Goal: Information Seeking & Learning: Learn about a topic

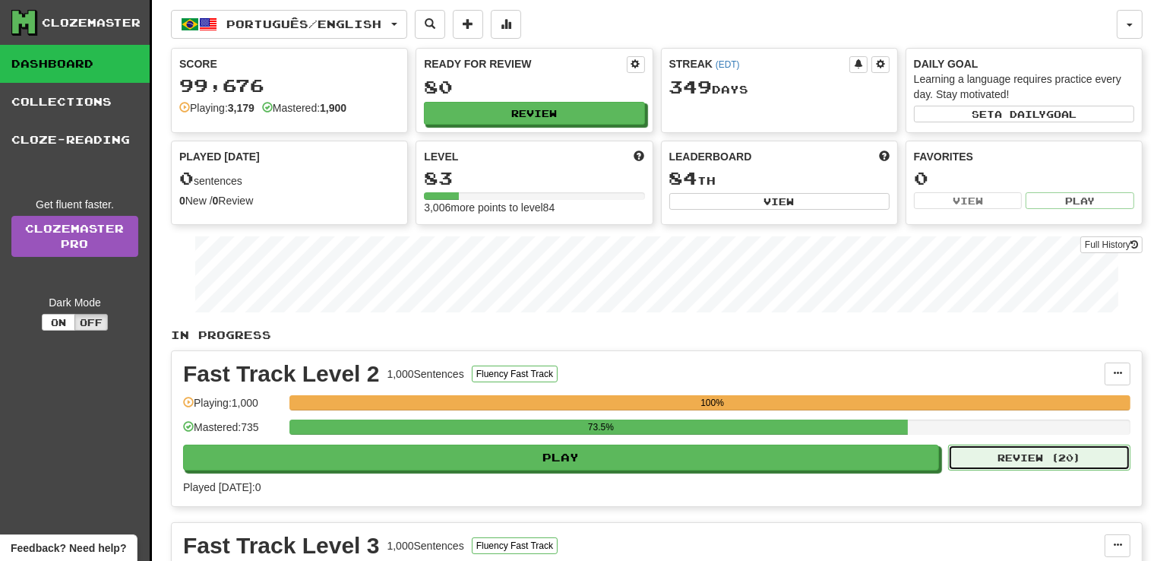
click at [1062, 461] on button "Review ( 20 )" at bounding box center [1039, 457] width 182 height 26
select select "**"
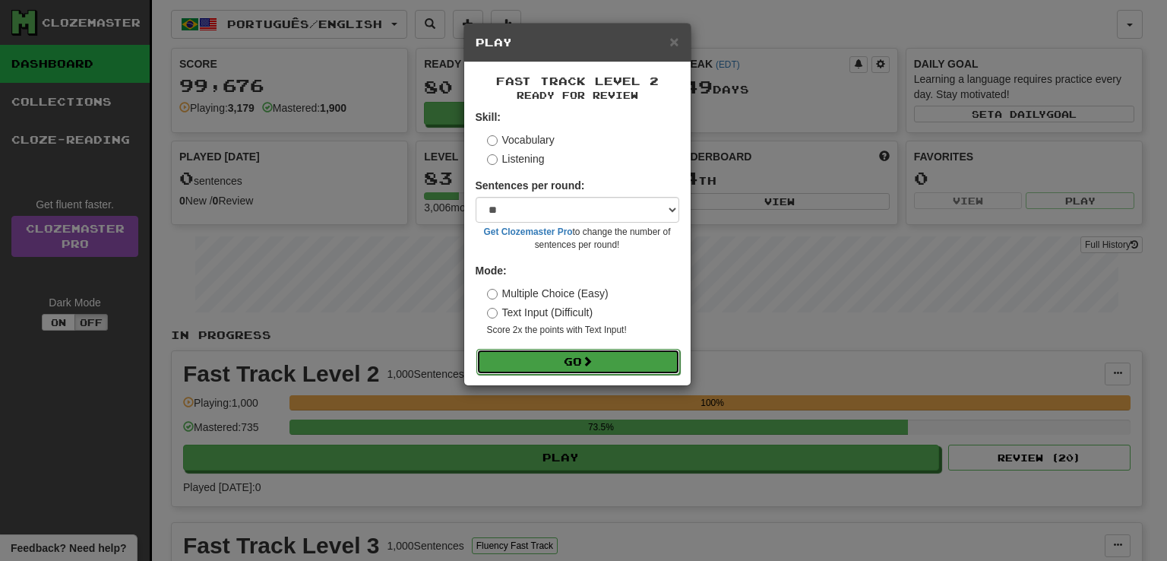
click at [542, 363] on button "Go" at bounding box center [578, 362] width 204 height 26
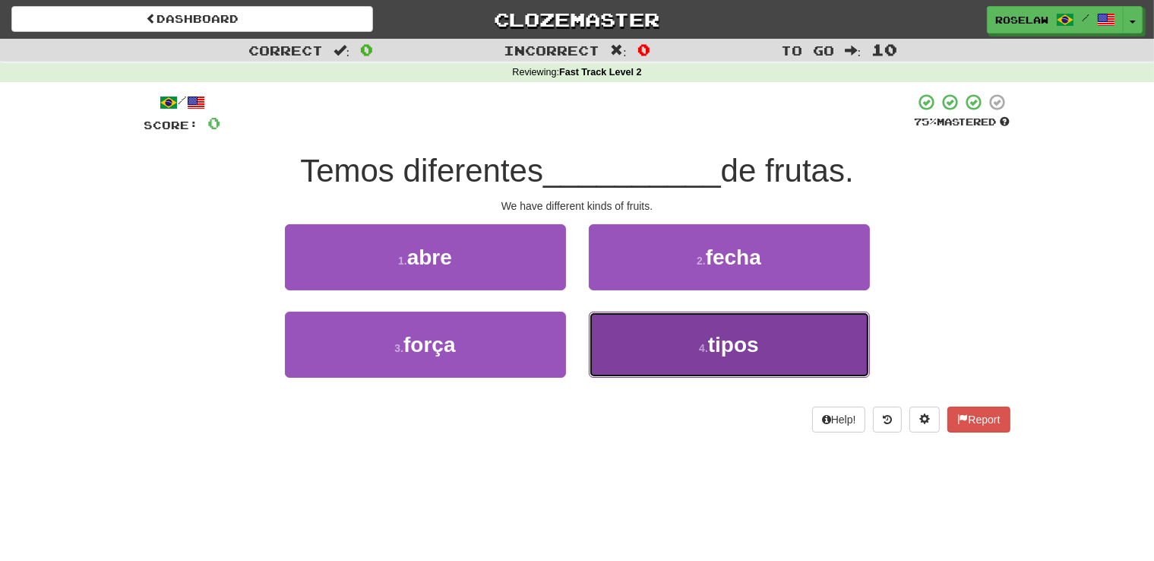
click at [638, 349] on button "4 . tipos" at bounding box center [729, 344] width 281 height 66
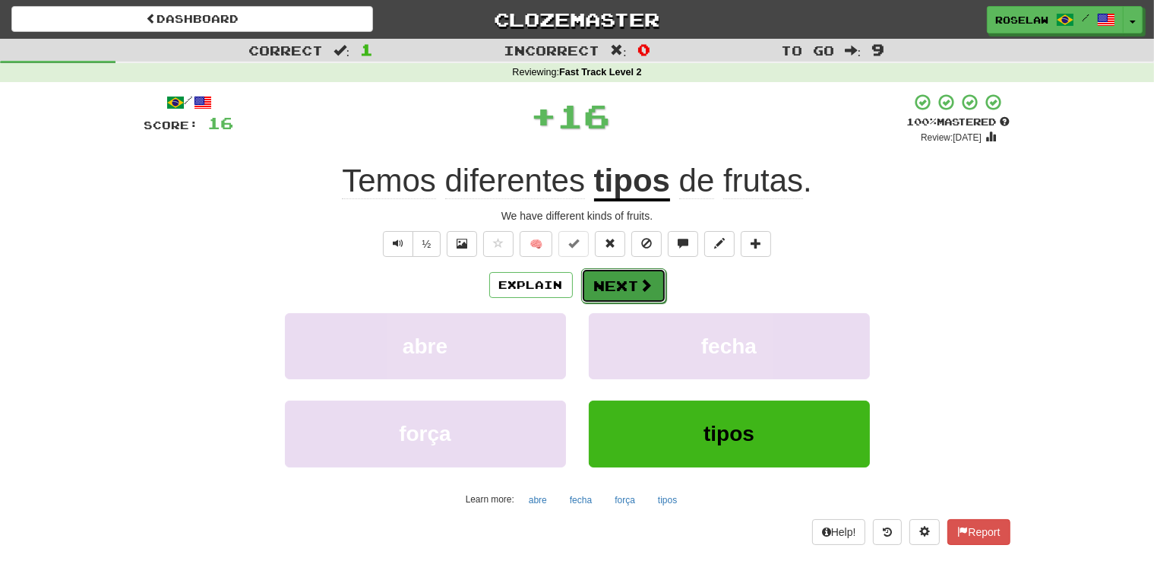
click at [627, 283] on button "Next" at bounding box center [623, 285] width 85 height 35
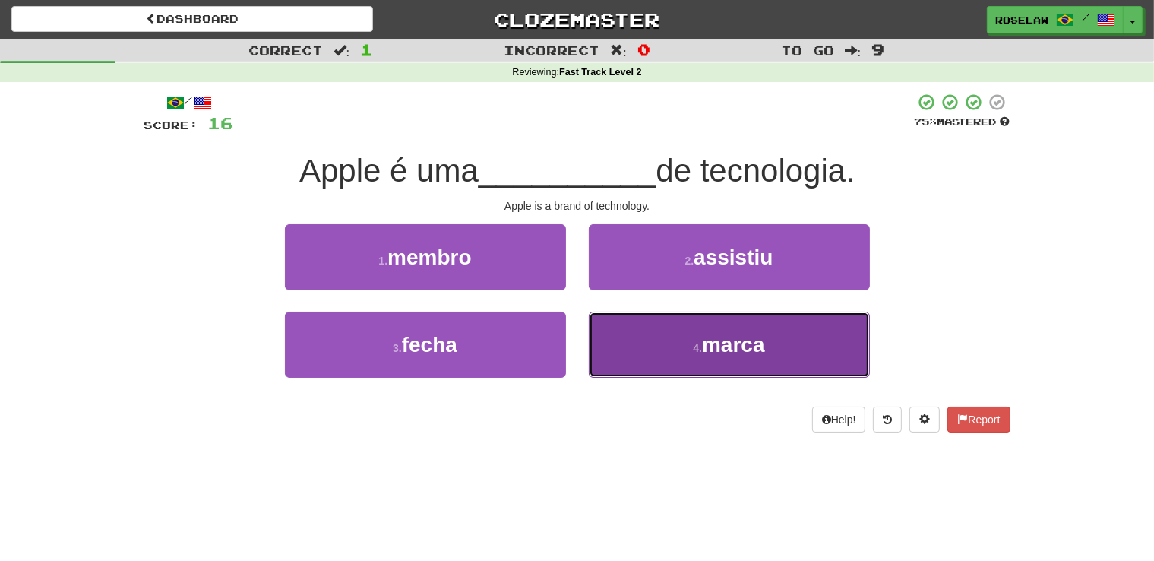
click at [640, 366] on button "4 . marca" at bounding box center [729, 344] width 281 height 66
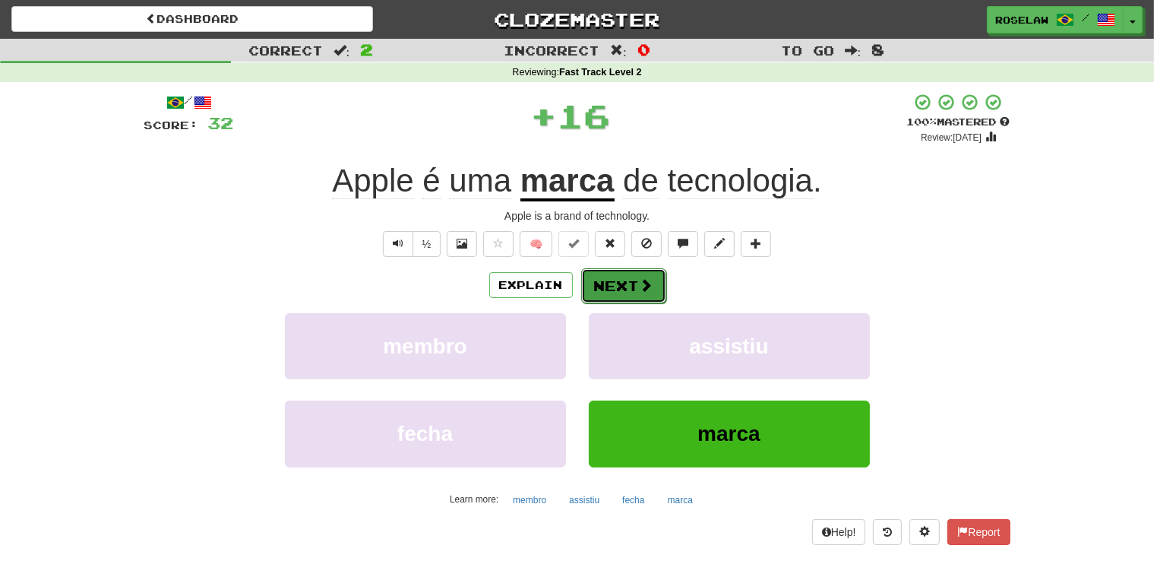
click at [640, 284] on span at bounding box center [647, 285] width 14 height 14
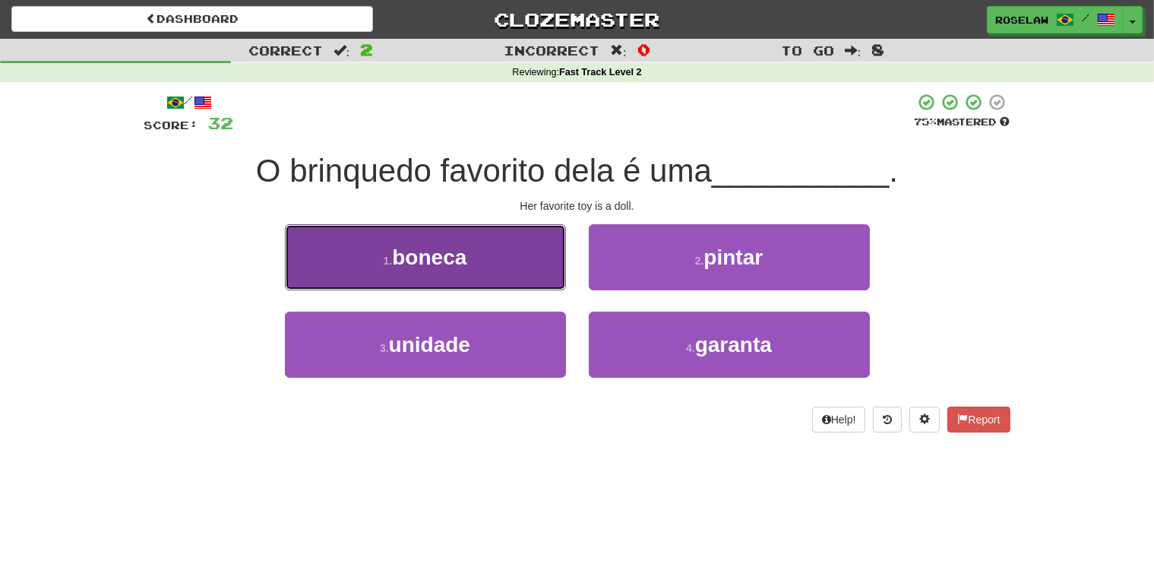
click at [526, 274] on button "1 . boneca" at bounding box center [425, 257] width 281 height 66
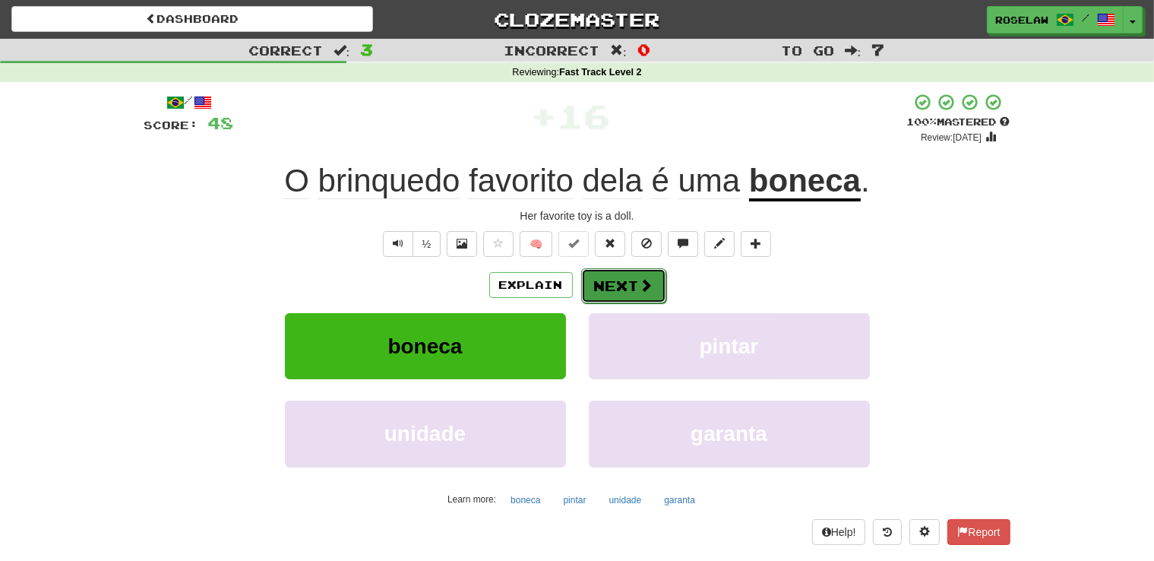
click at [621, 284] on button "Next" at bounding box center [623, 285] width 85 height 35
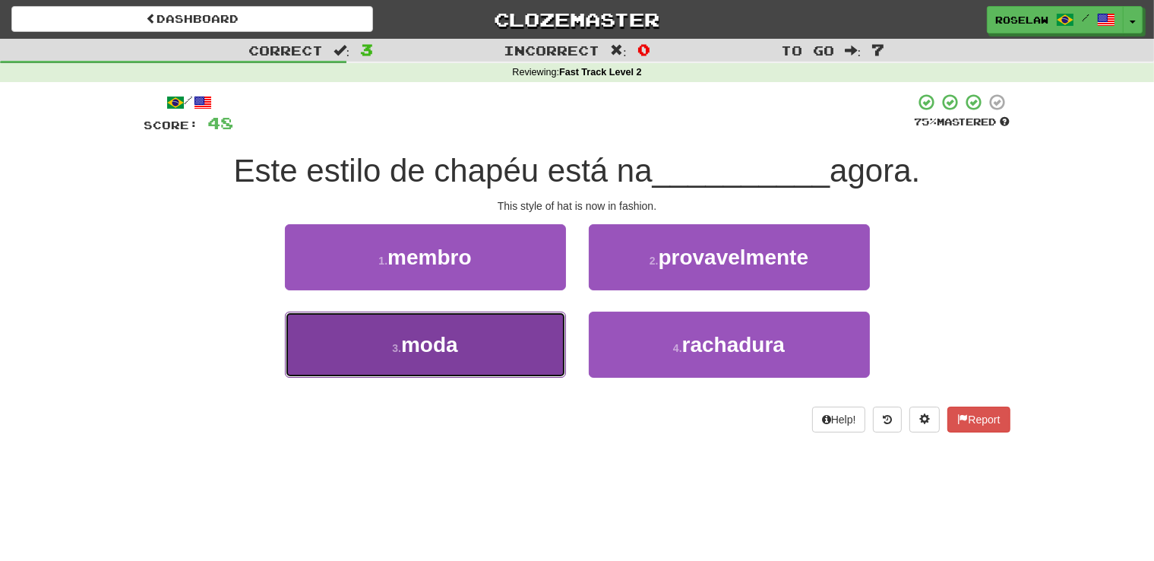
click at [502, 351] on button "3 . moda" at bounding box center [425, 344] width 281 height 66
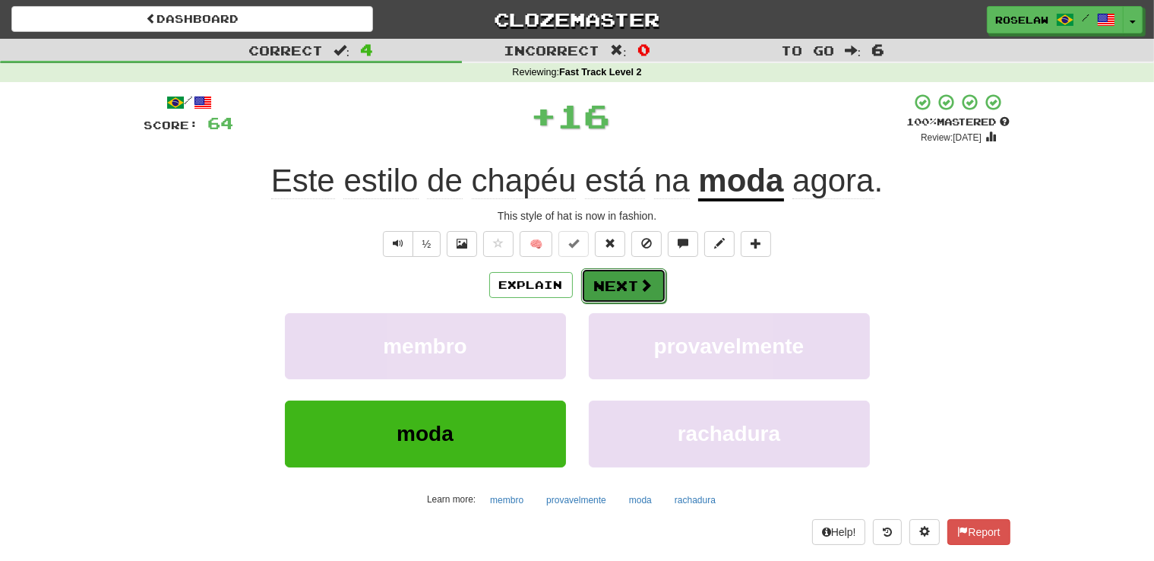
click at [618, 283] on button "Next" at bounding box center [623, 285] width 85 height 35
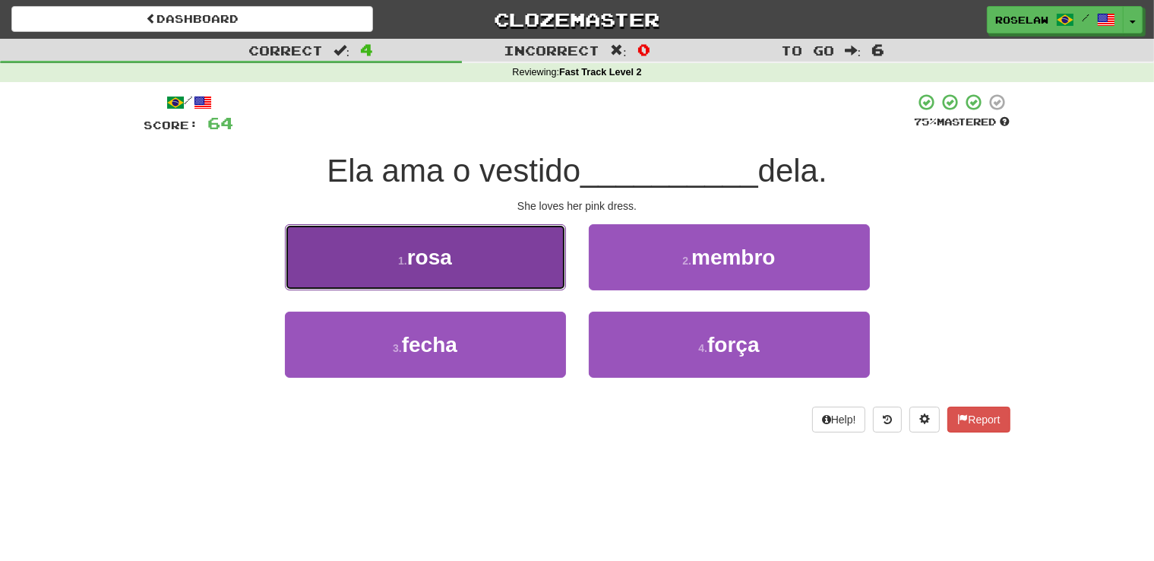
click at [514, 271] on button "1 . rosa" at bounding box center [425, 257] width 281 height 66
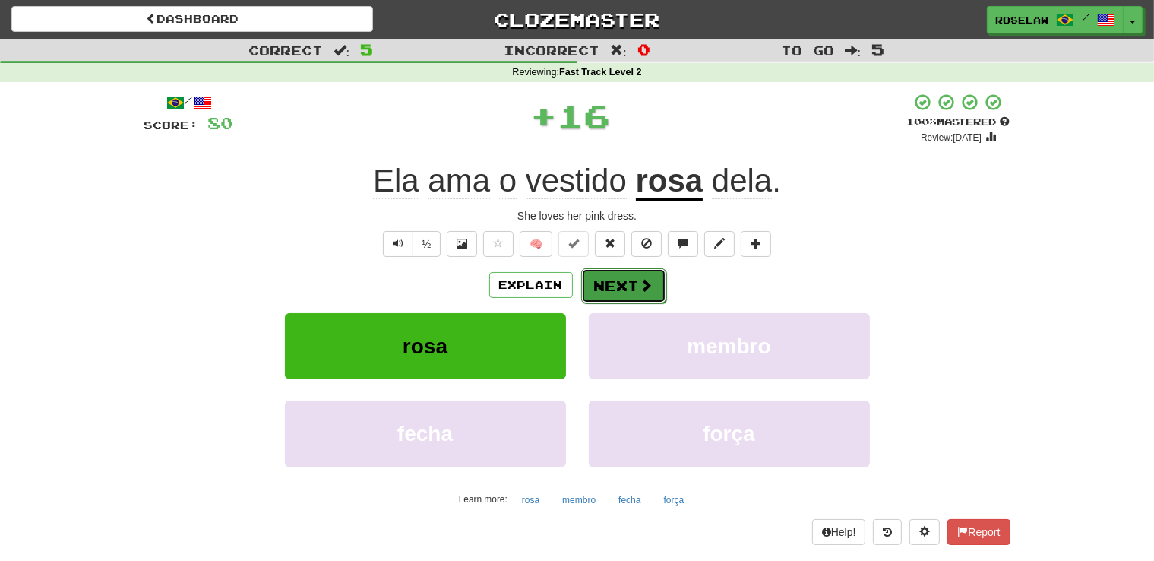
click at [598, 284] on button "Next" at bounding box center [623, 285] width 85 height 35
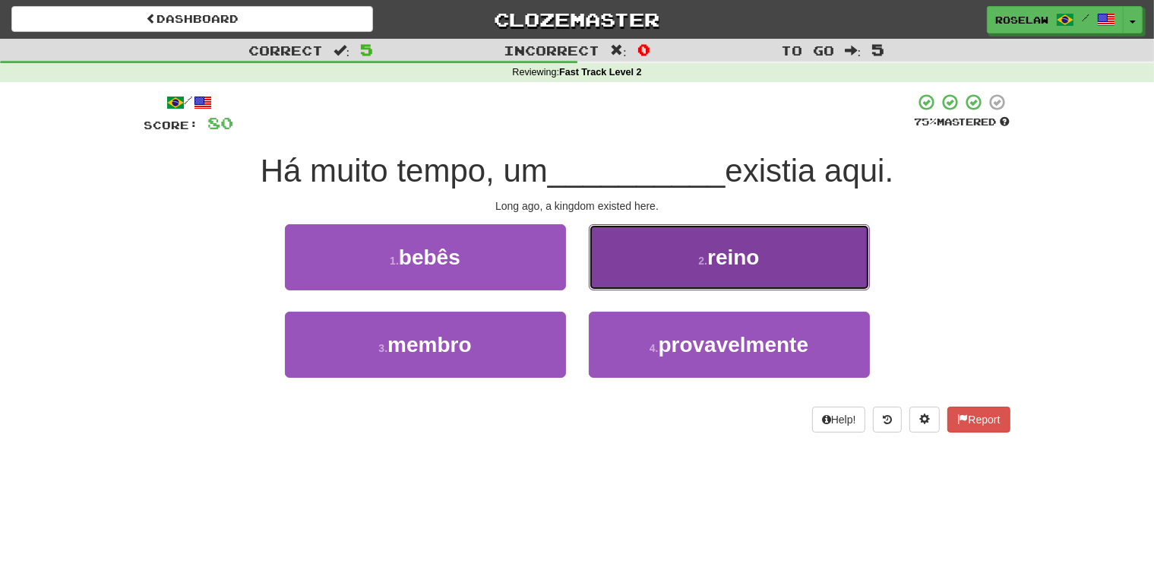
click at [658, 275] on button "2 . reino" at bounding box center [729, 257] width 281 height 66
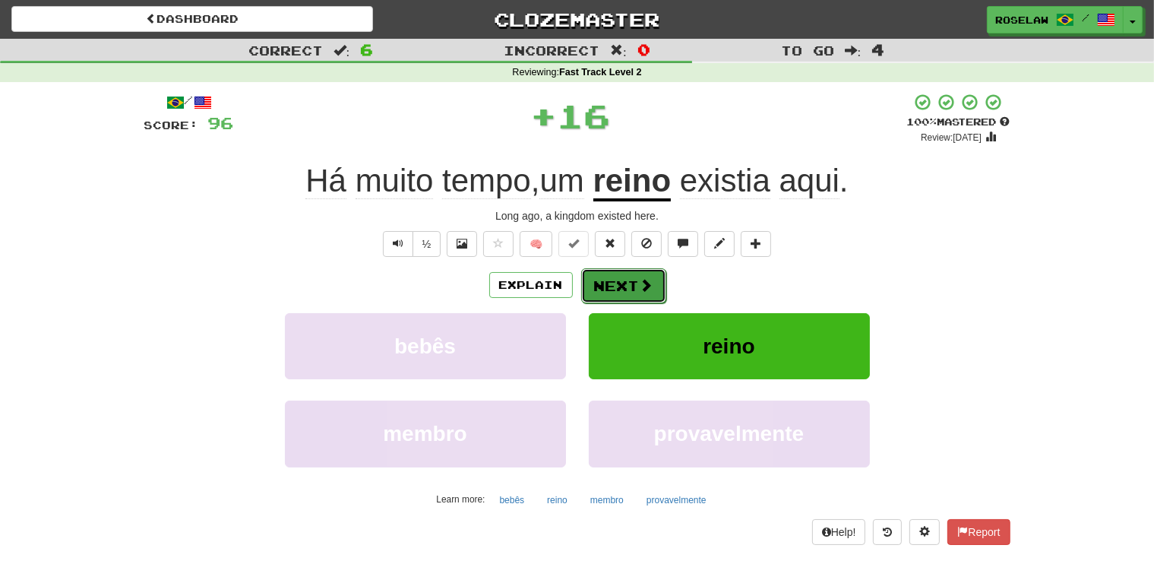
click at [618, 286] on button "Next" at bounding box center [623, 285] width 85 height 35
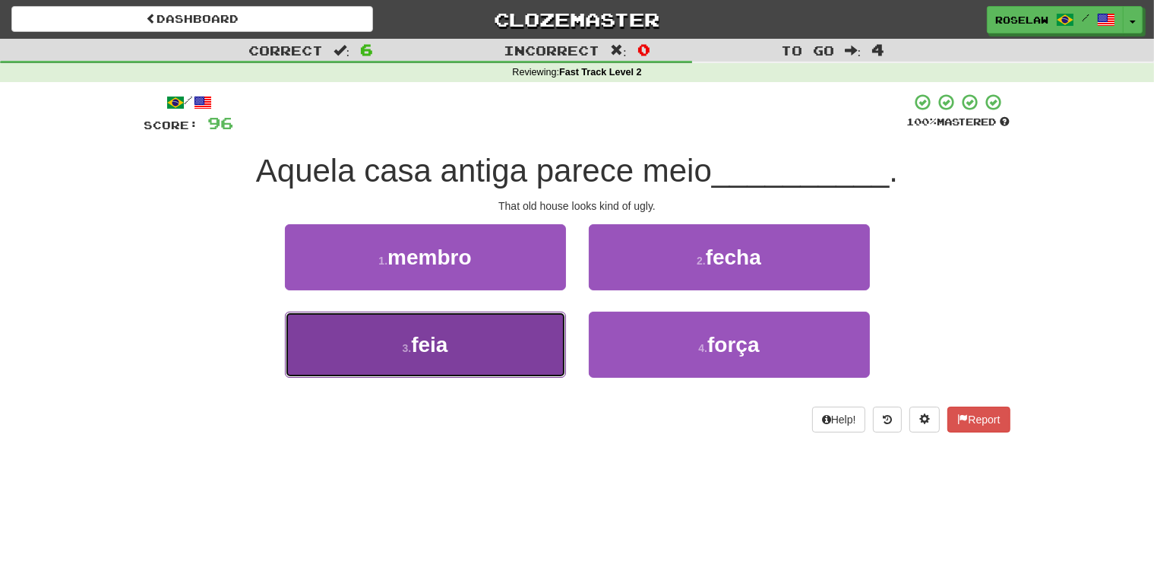
click at [509, 365] on button "3 . feia" at bounding box center [425, 344] width 281 height 66
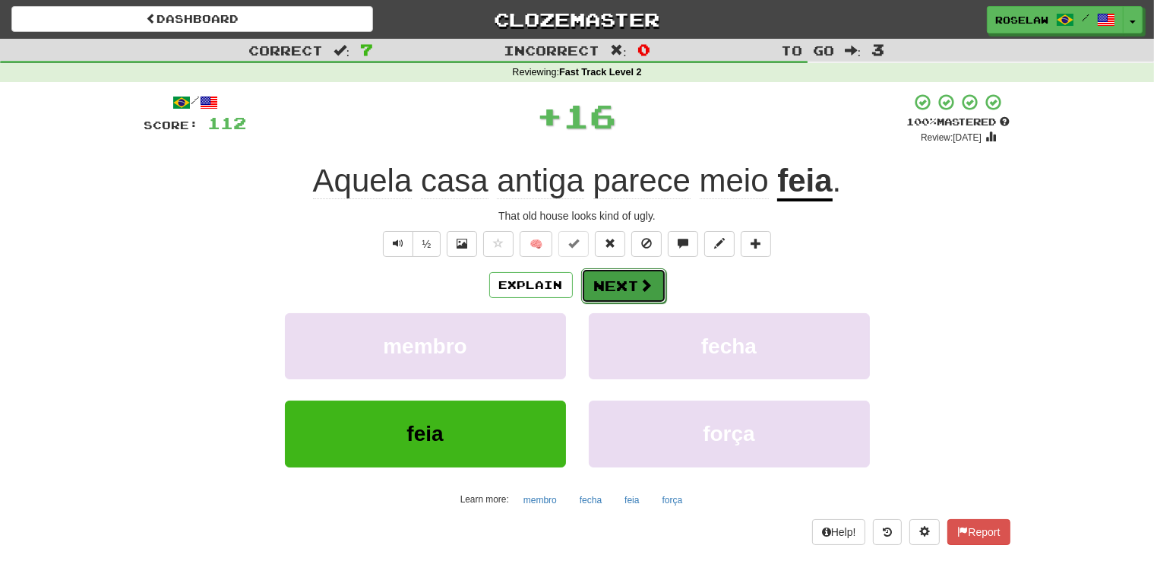
click at [613, 286] on button "Next" at bounding box center [623, 285] width 85 height 35
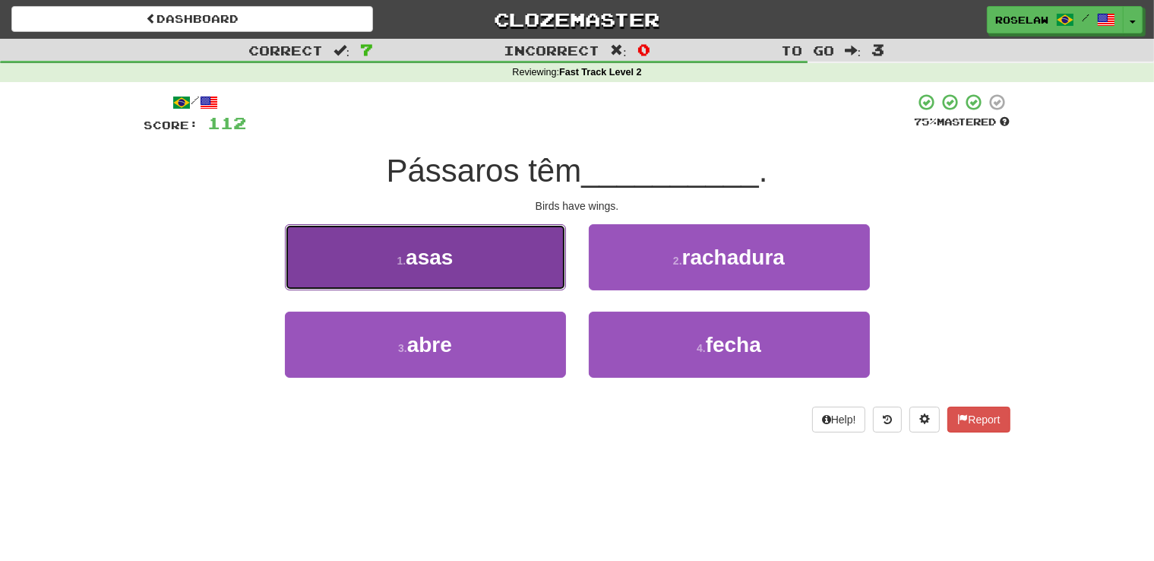
click at [505, 271] on button "1 . asas" at bounding box center [425, 257] width 281 height 66
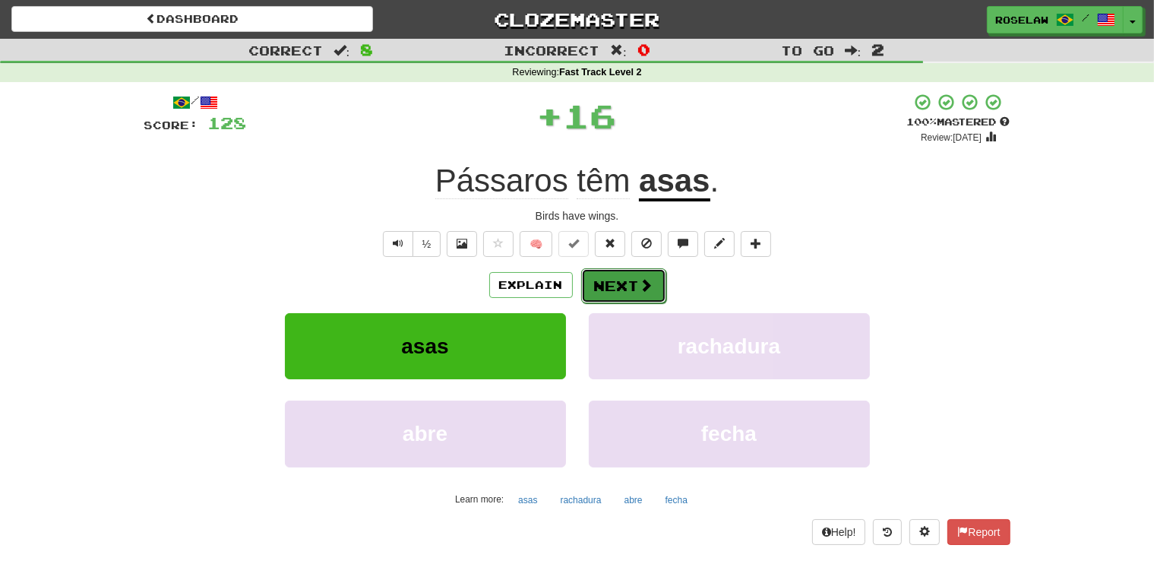
click at [612, 284] on button "Next" at bounding box center [623, 285] width 85 height 35
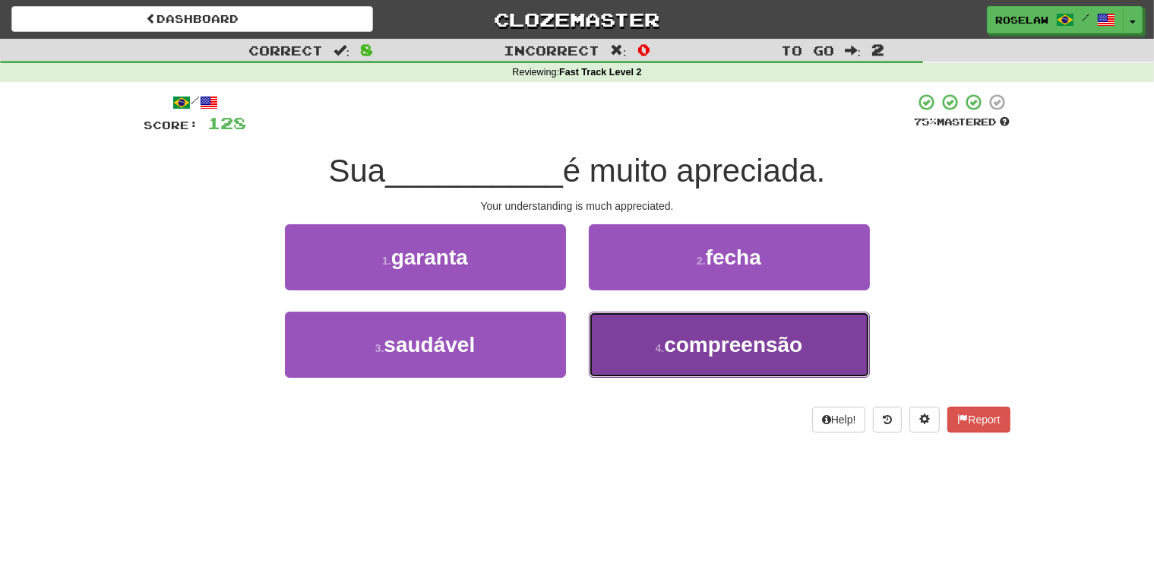
click at [623, 358] on button "4 . compreensão" at bounding box center [729, 344] width 281 height 66
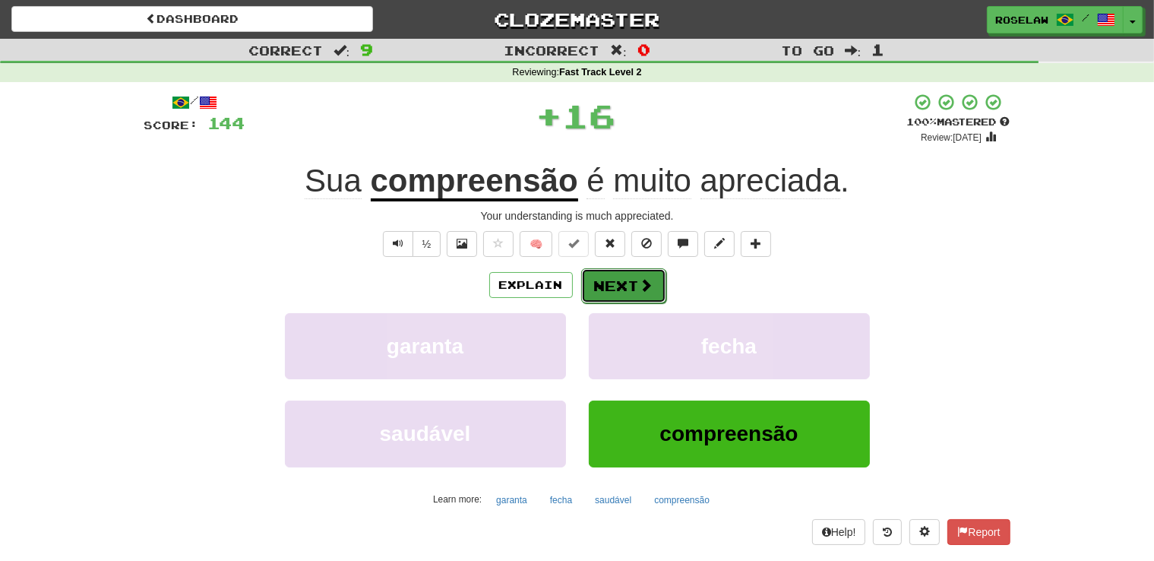
click at [645, 281] on span at bounding box center [647, 285] width 14 height 14
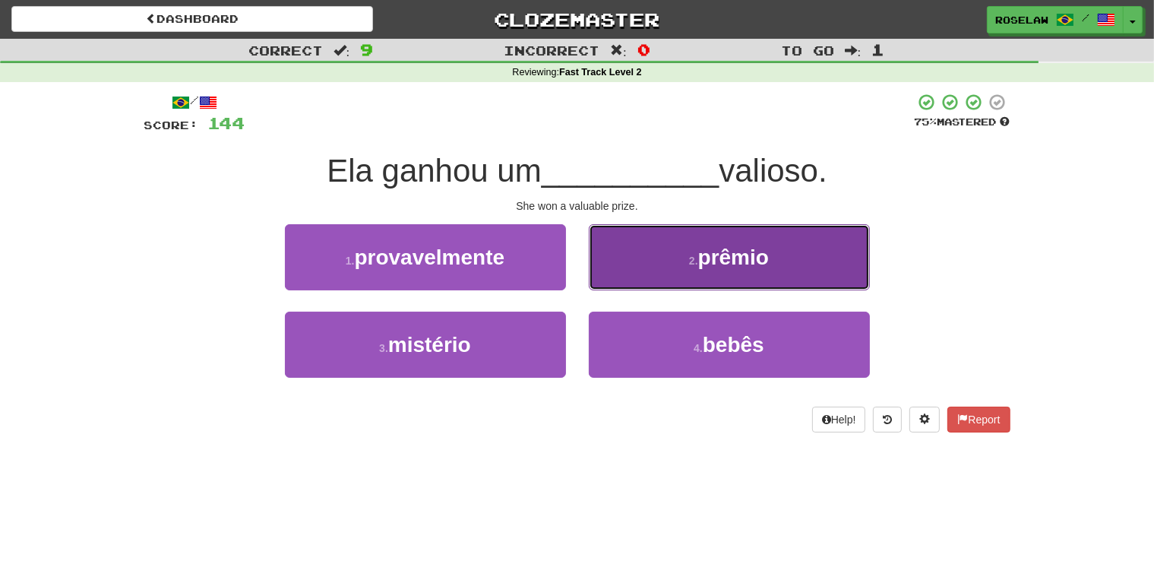
click at [649, 258] on button "2 . prêmio" at bounding box center [729, 257] width 281 height 66
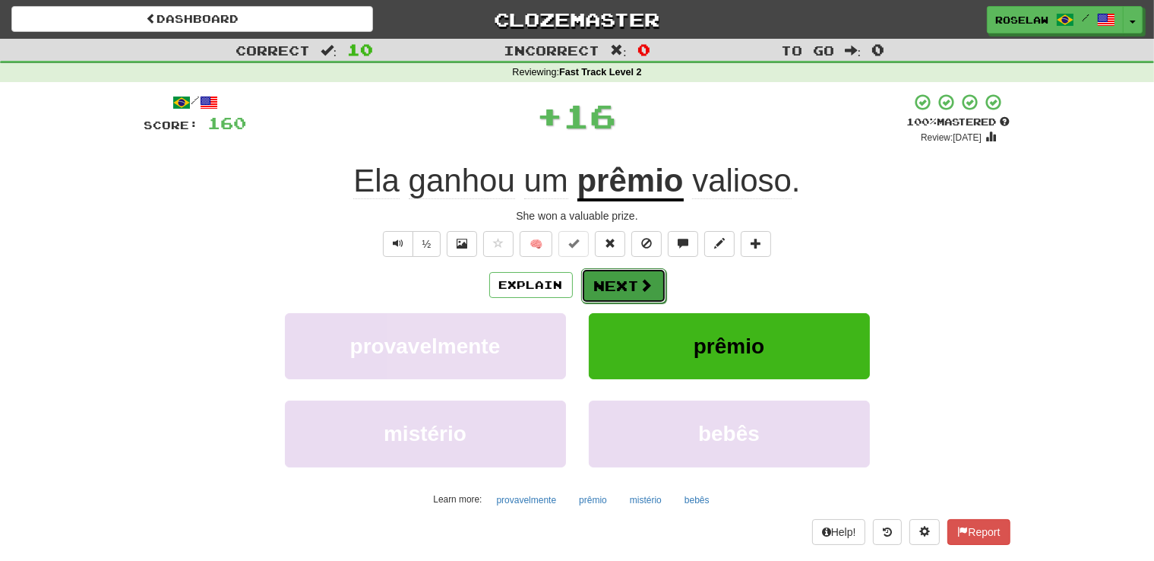
click at [621, 283] on button "Next" at bounding box center [623, 285] width 85 height 35
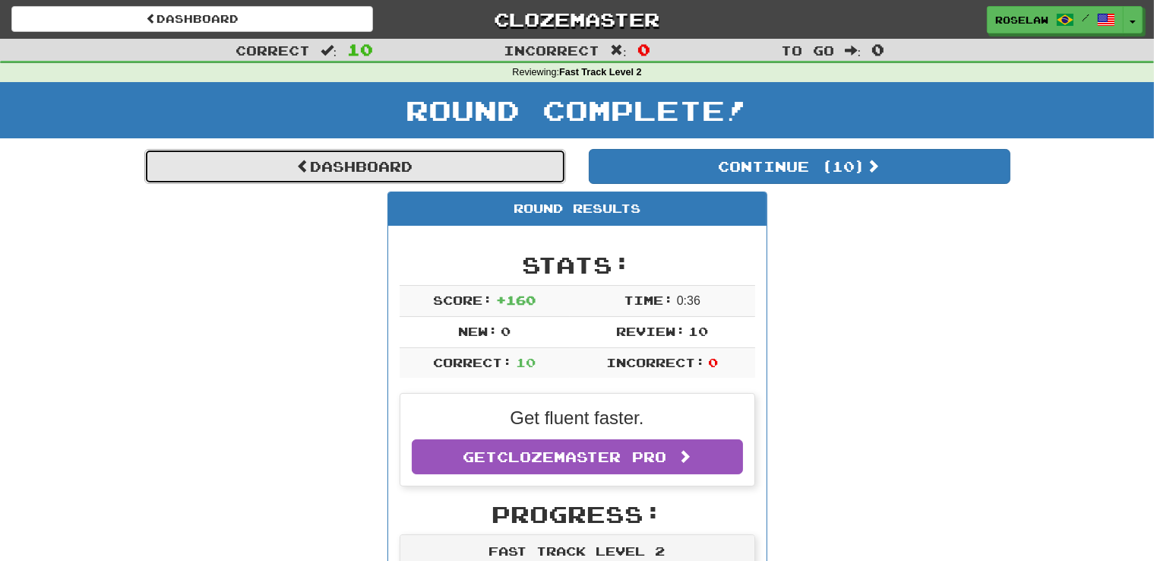
click at [350, 163] on link "Dashboard" at bounding box center [355, 166] width 422 height 35
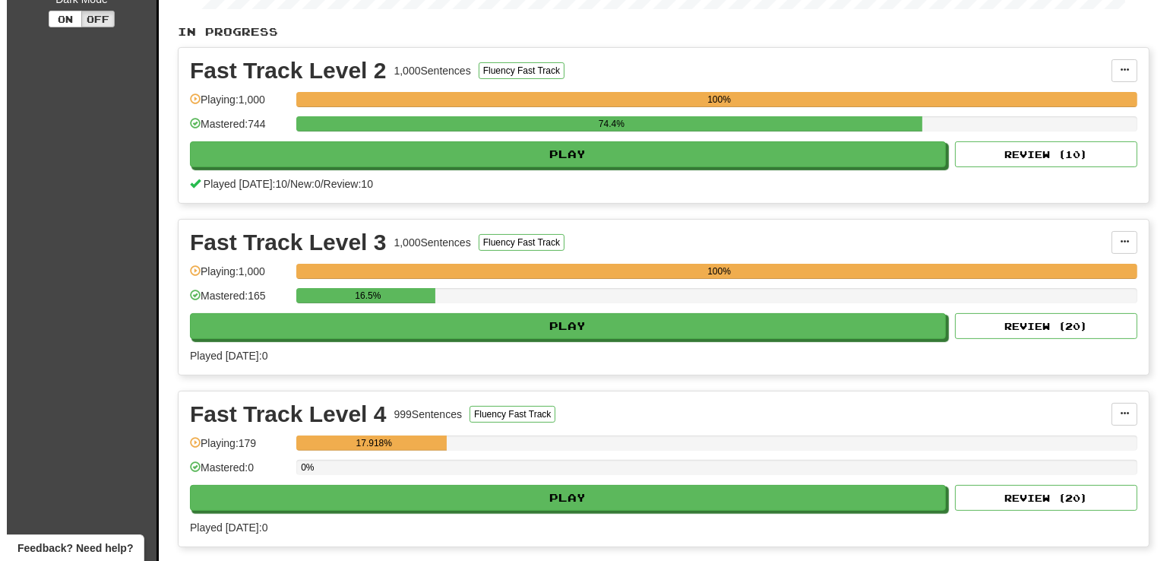
scroll to position [322, 0]
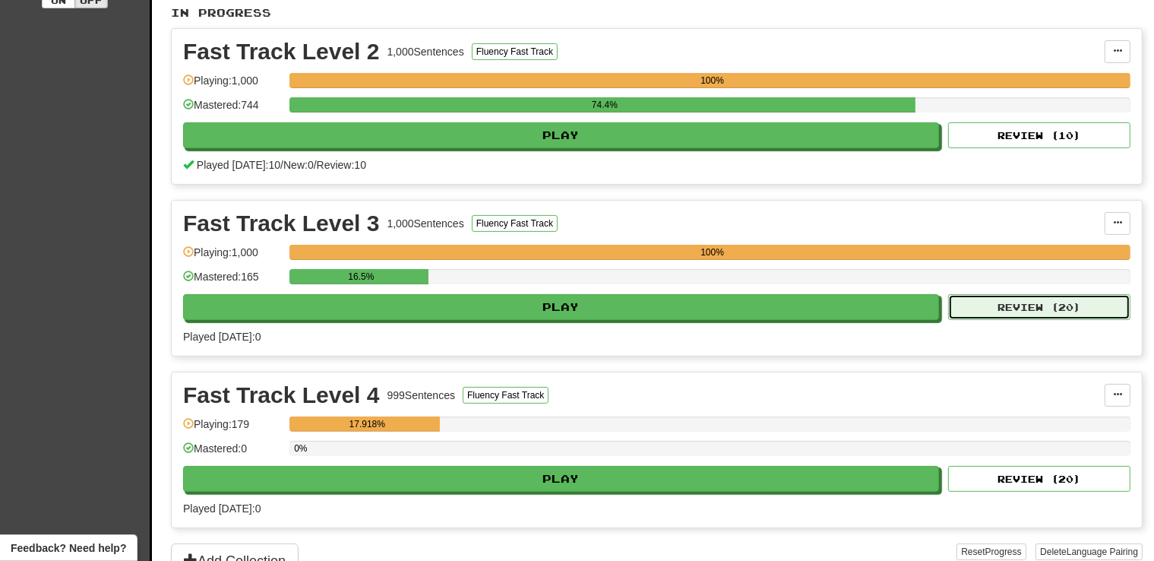
click at [1065, 307] on button "Review ( 20 )" at bounding box center [1039, 307] width 182 height 26
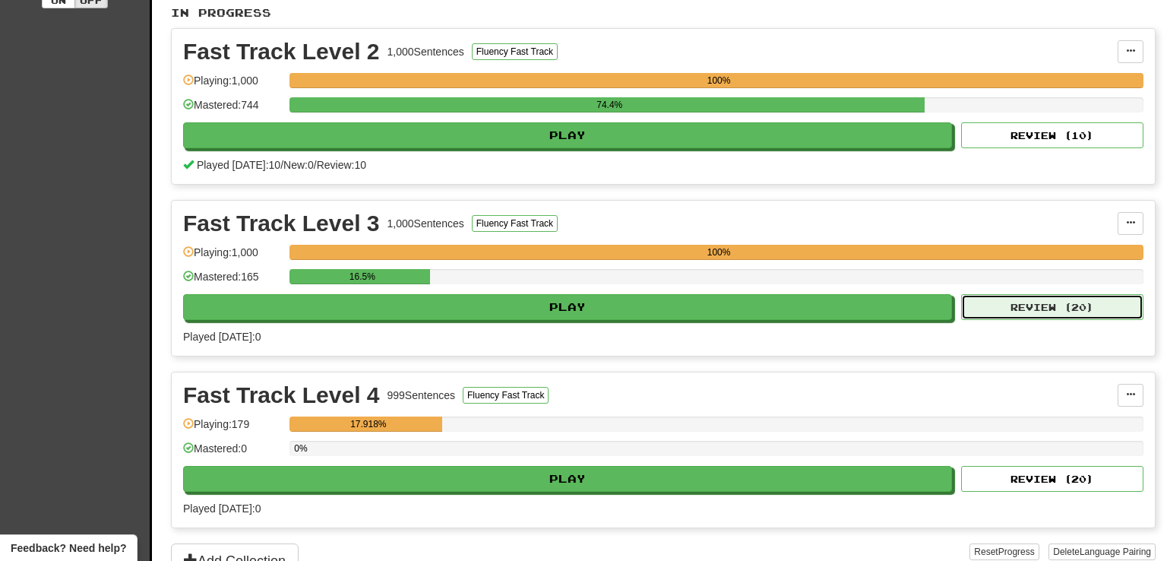
select select "**"
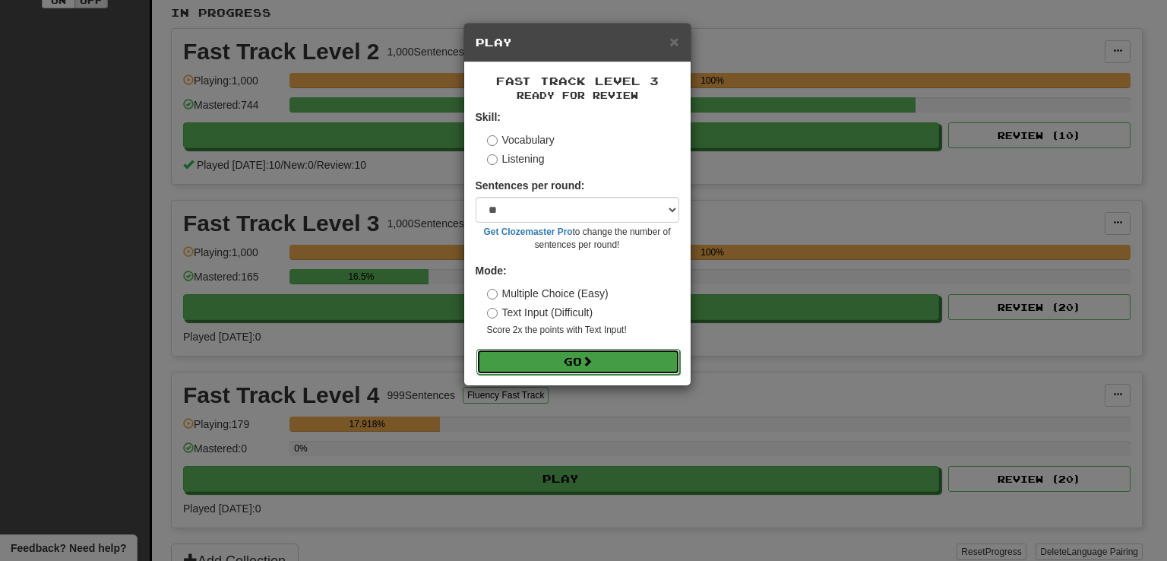
click at [564, 364] on button "Go" at bounding box center [578, 362] width 204 height 26
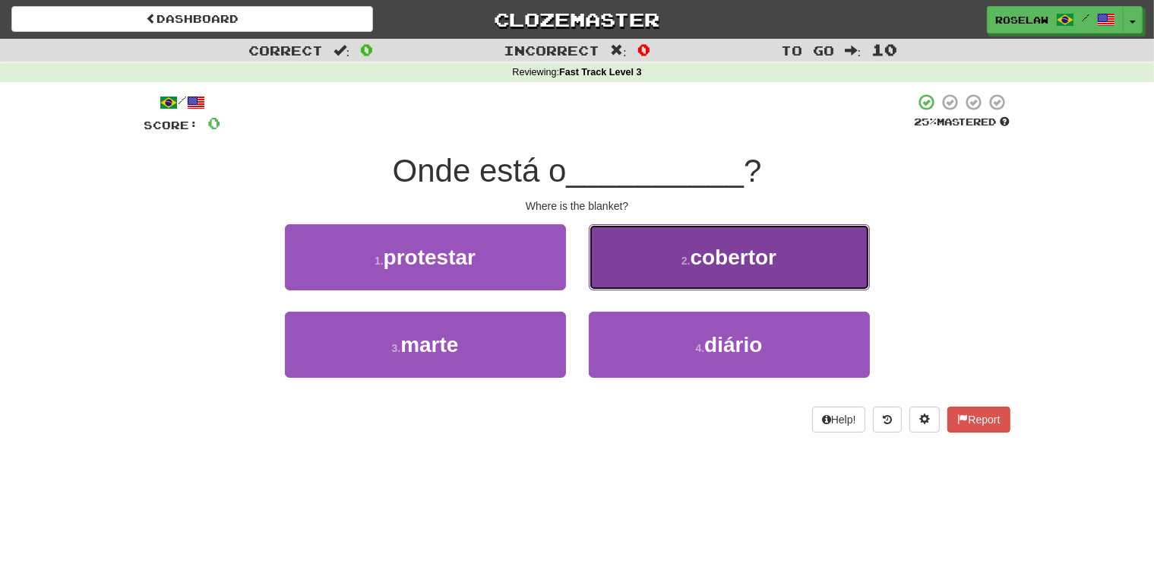
click at [656, 272] on button "2 . cobertor" at bounding box center [729, 257] width 281 height 66
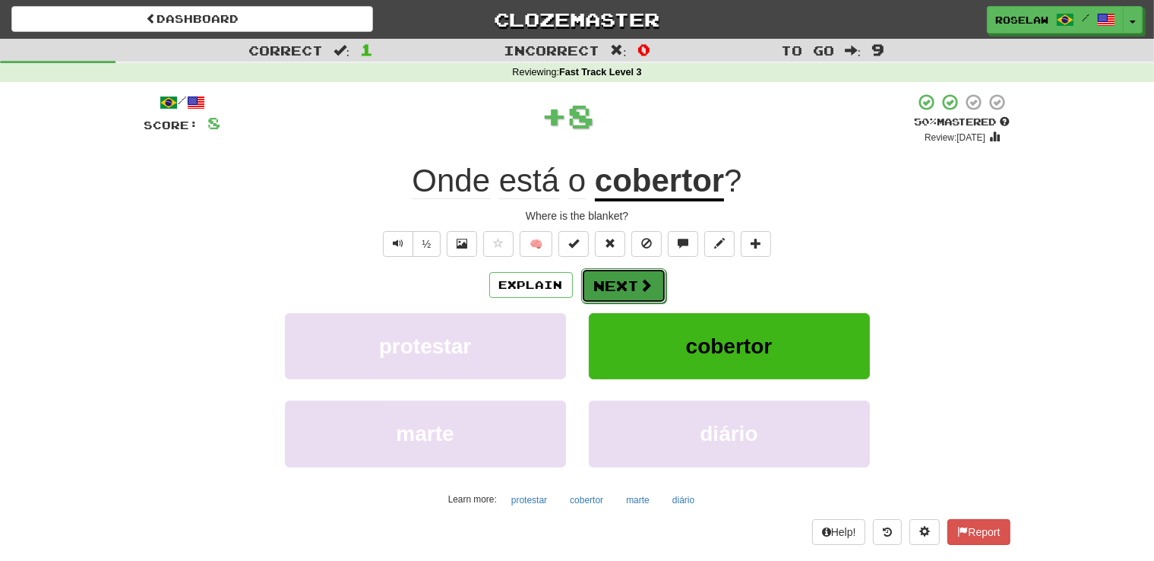
click at [634, 281] on button "Next" at bounding box center [623, 285] width 85 height 35
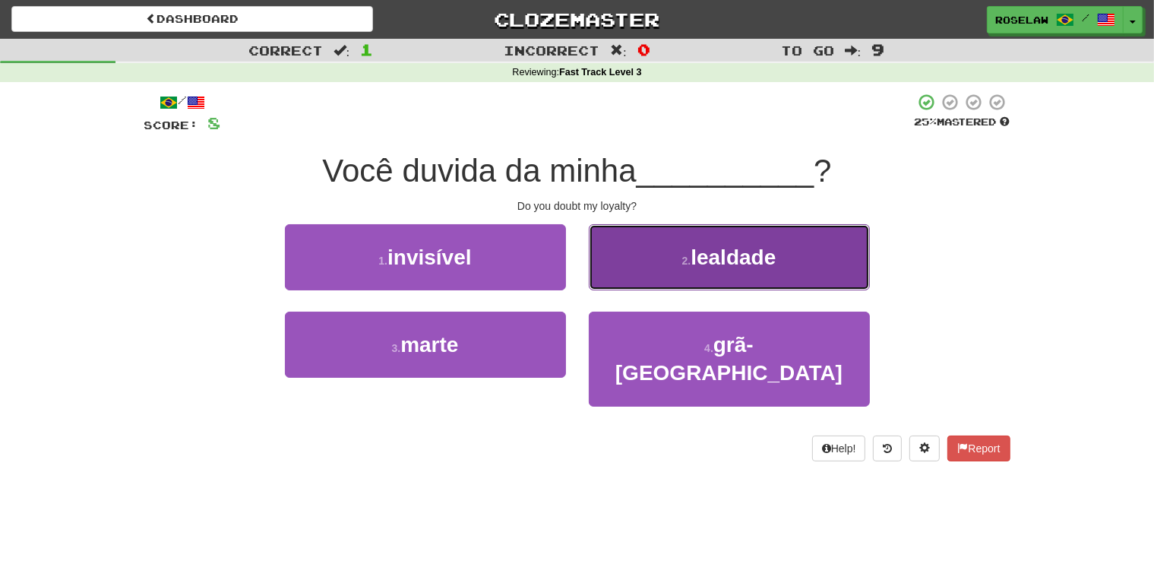
click at [664, 260] on button "2 . lealdade" at bounding box center [729, 257] width 281 height 66
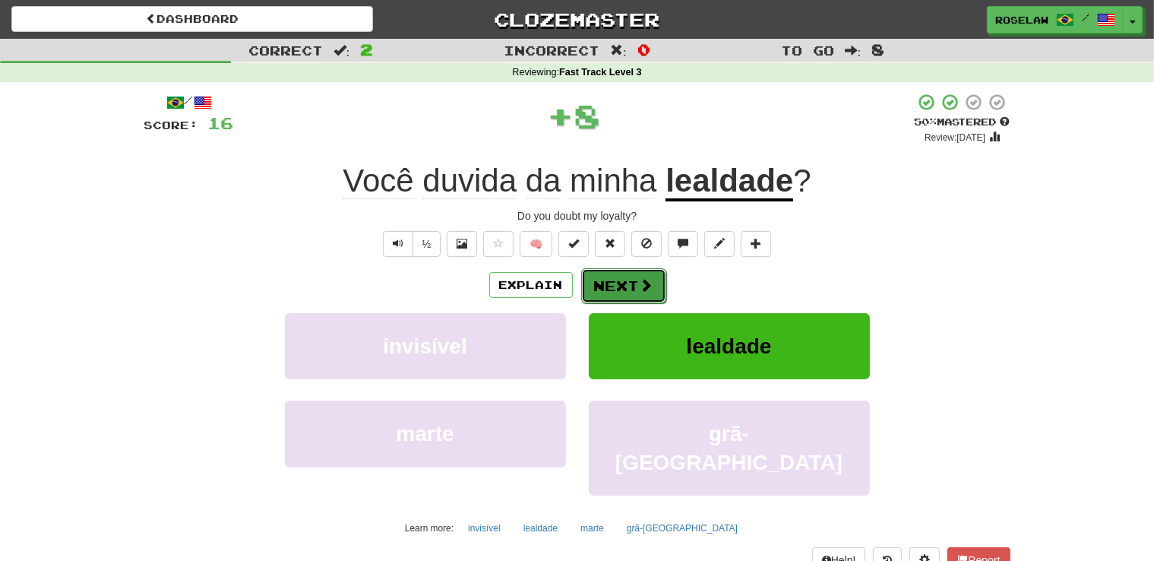
click at [636, 282] on button "Next" at bounding box center [623, 285] width 85 height 35
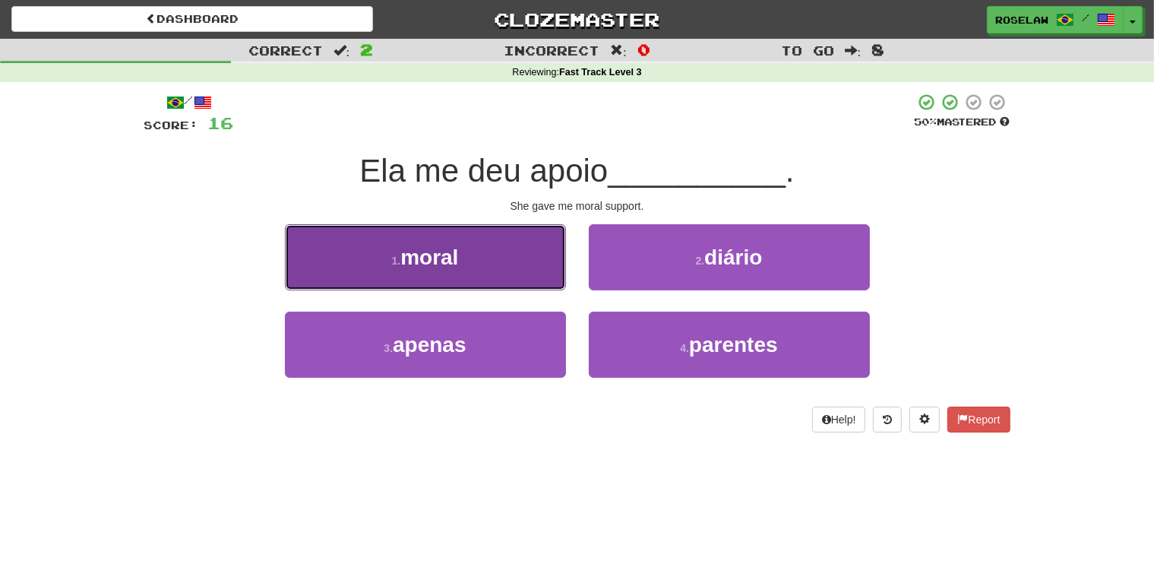
click at [515, 257] on button "1 . moral" at bounding box center [425, 257] width 281 height 66
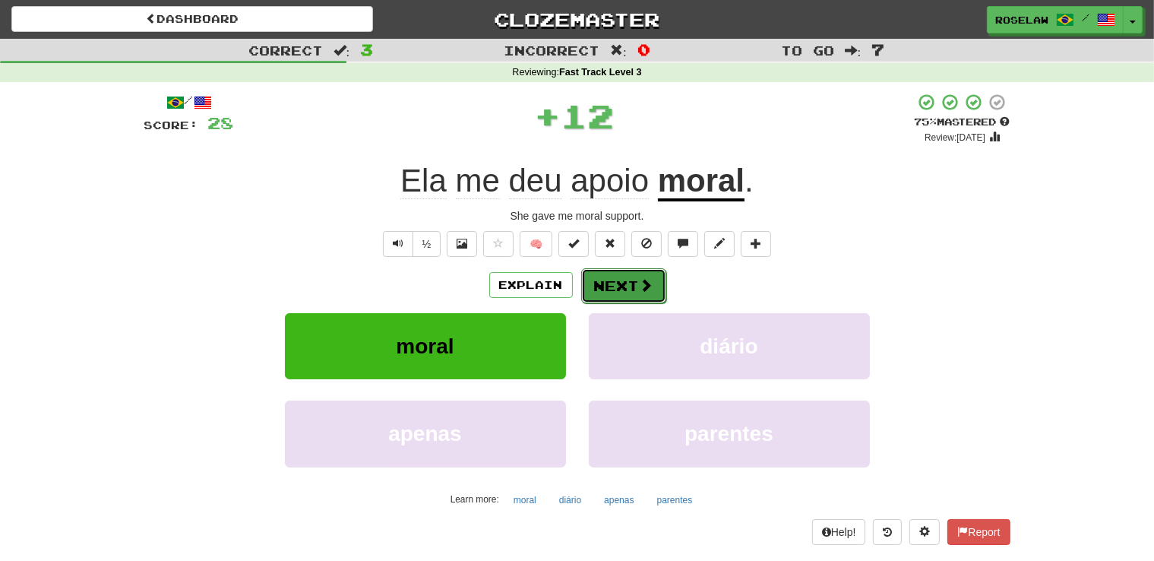
click at [605, 281] on button "Next" at bounding box center [623, 285] width 85 height 35
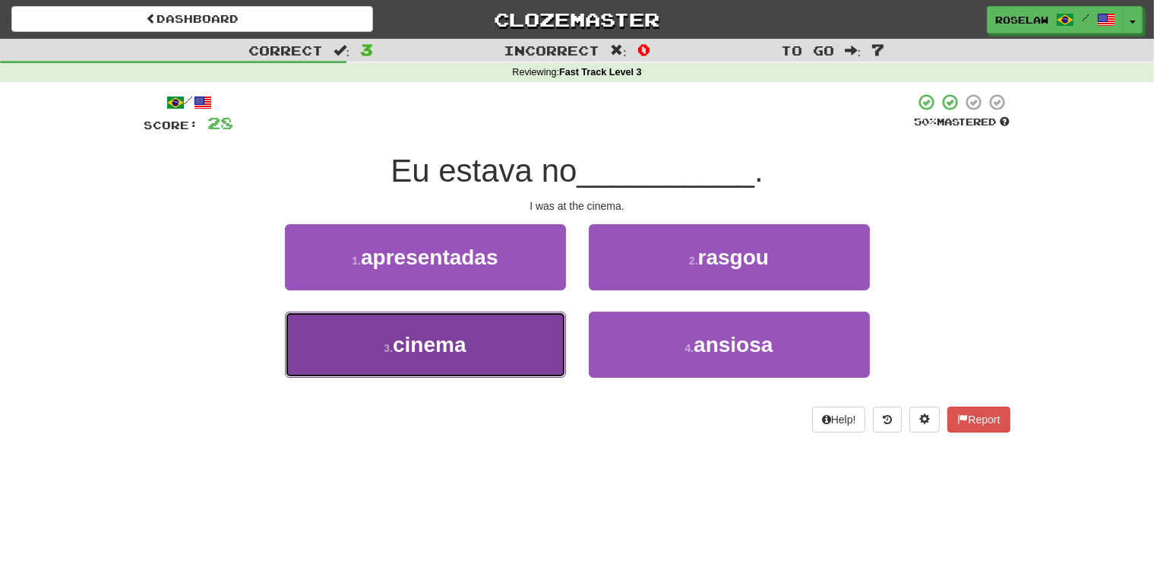
click at [500, 359] on button "3 . cinema" at bounding box center [425, 344] width 281 height 66
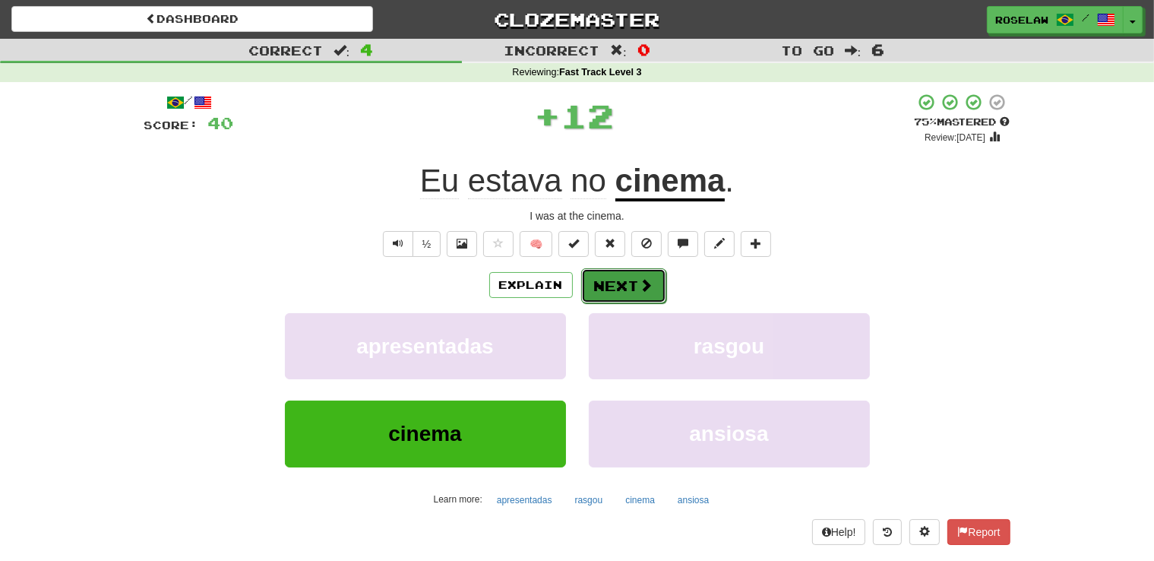
click at [601, 274] on button "Next" at bounding box center [623, 285] width 85 height 35
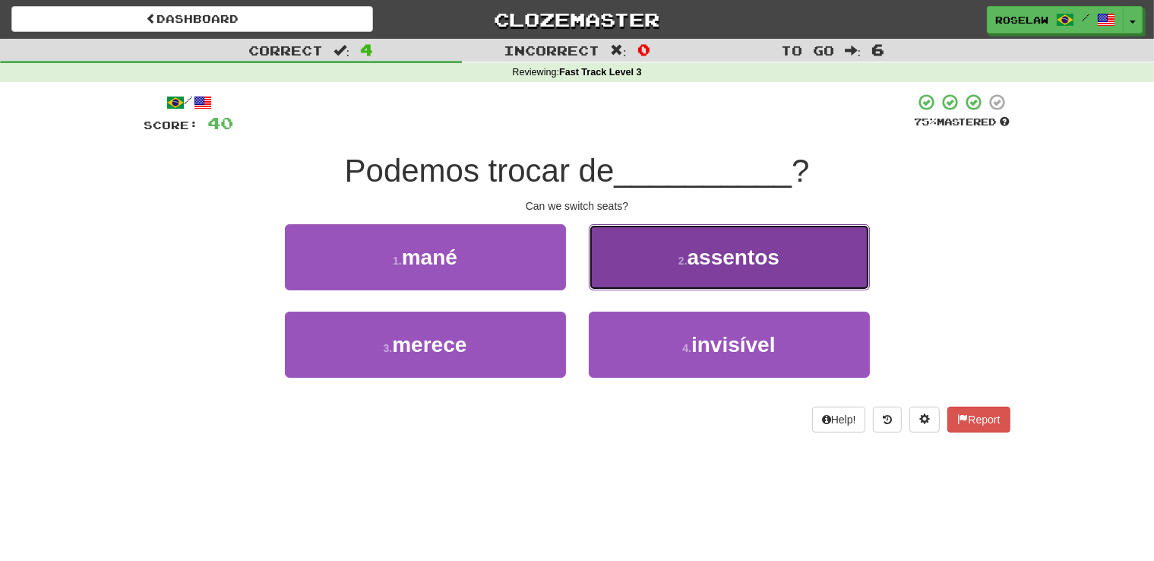
click at [668, 261] on button "2 . assentos" at bounding box center [729, 257] width 281 height 66
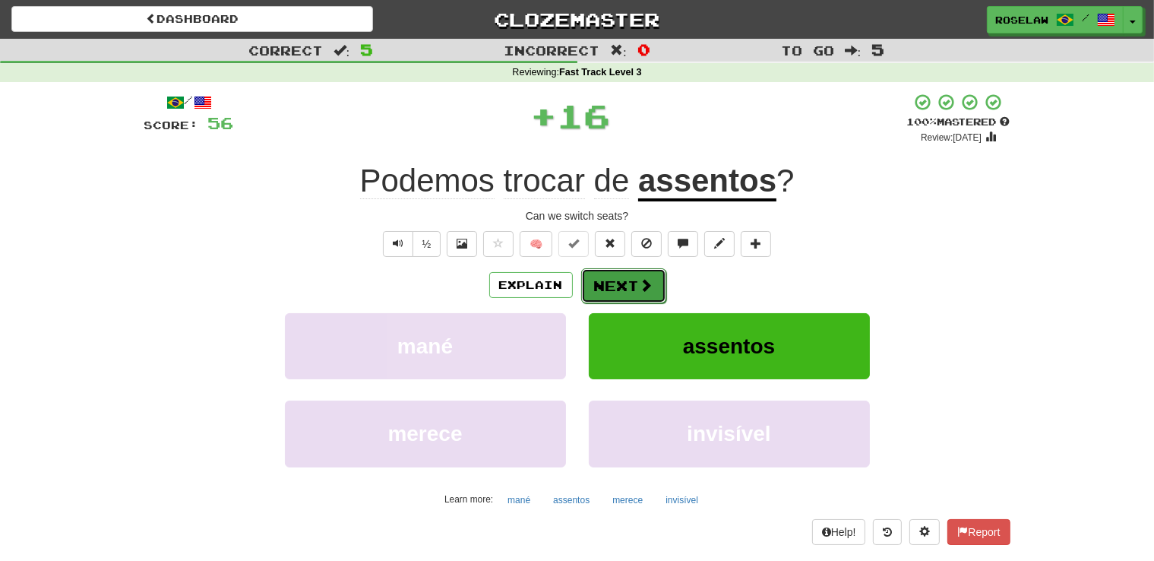
click at [615, 284] on button "Next" at bounding box center [623, 285] width 85 height 35
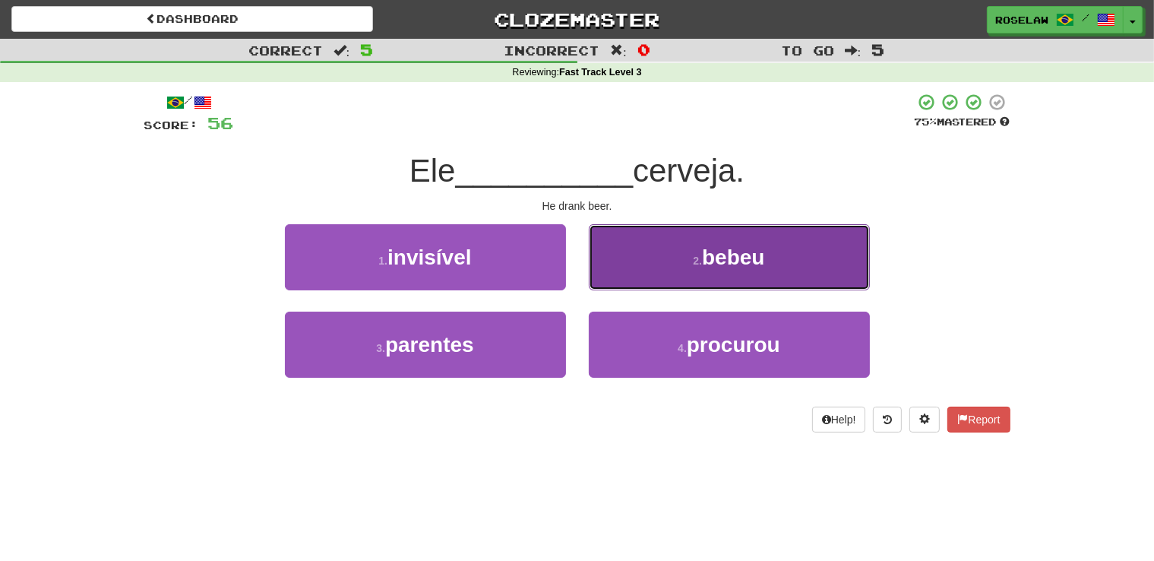
click at [663, 260] on button "2 . bebeu" at bounding box center [729, 257] width 281 height 66
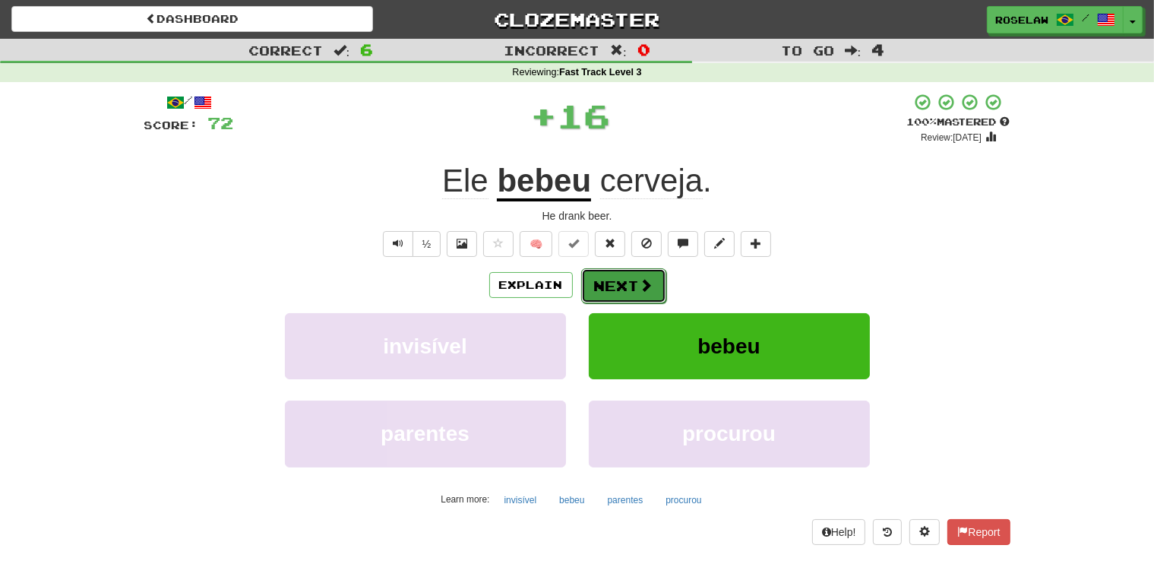
click at [604, 284] on button "Next" at bounding box center [623, 285] width 85 height 35
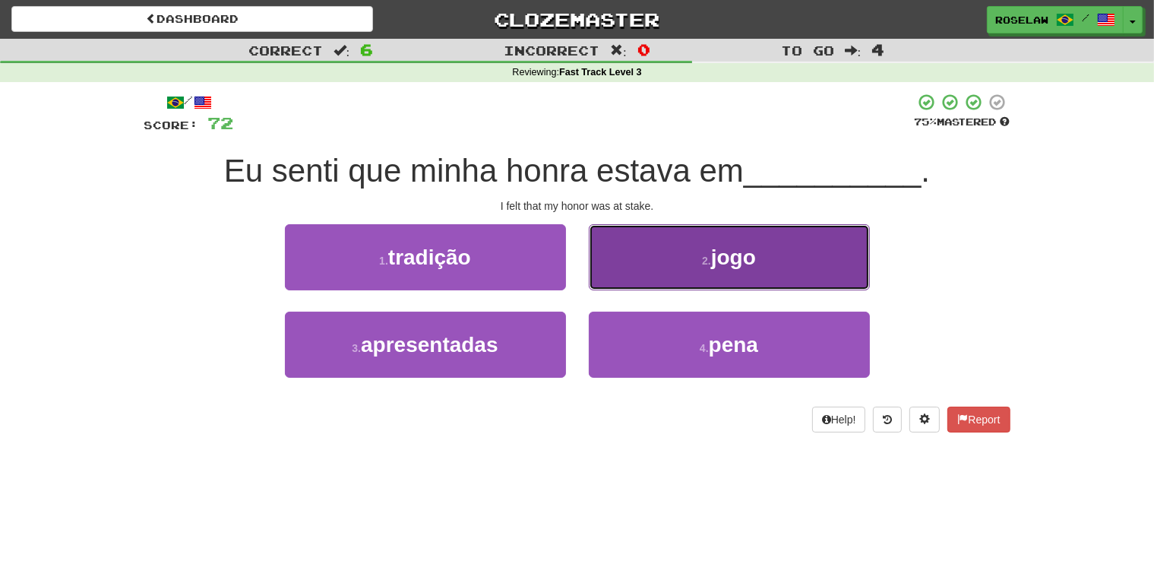
click at [659, 266] on button "2 . jogo" at bounding box center [729, 257] width 281 height 66
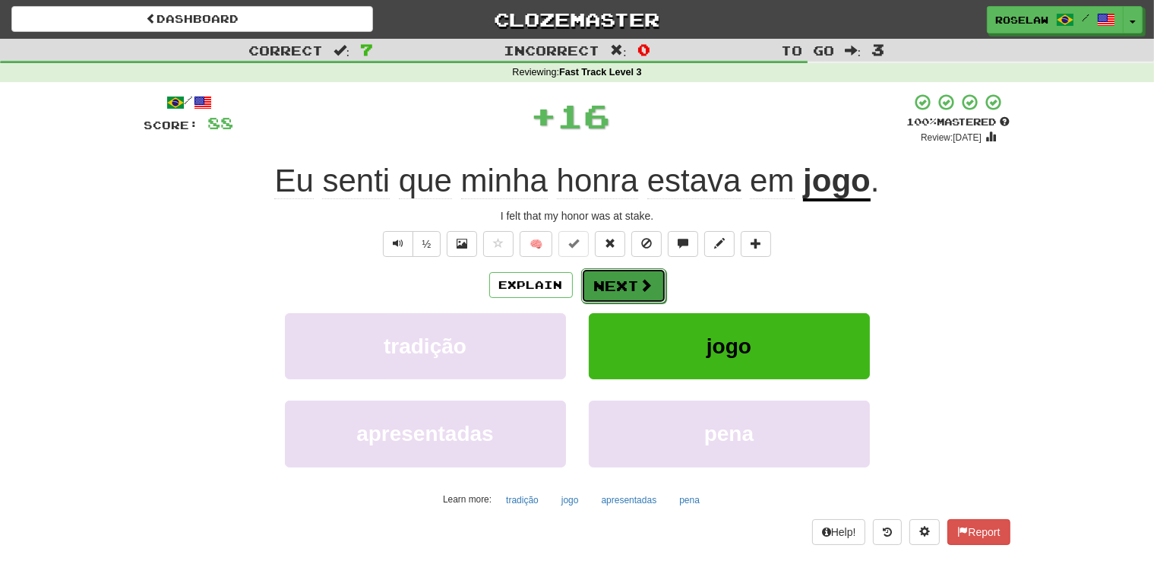
click at [630, 282] on button "Next" at bounding box center [623, 285] width 85 height 35
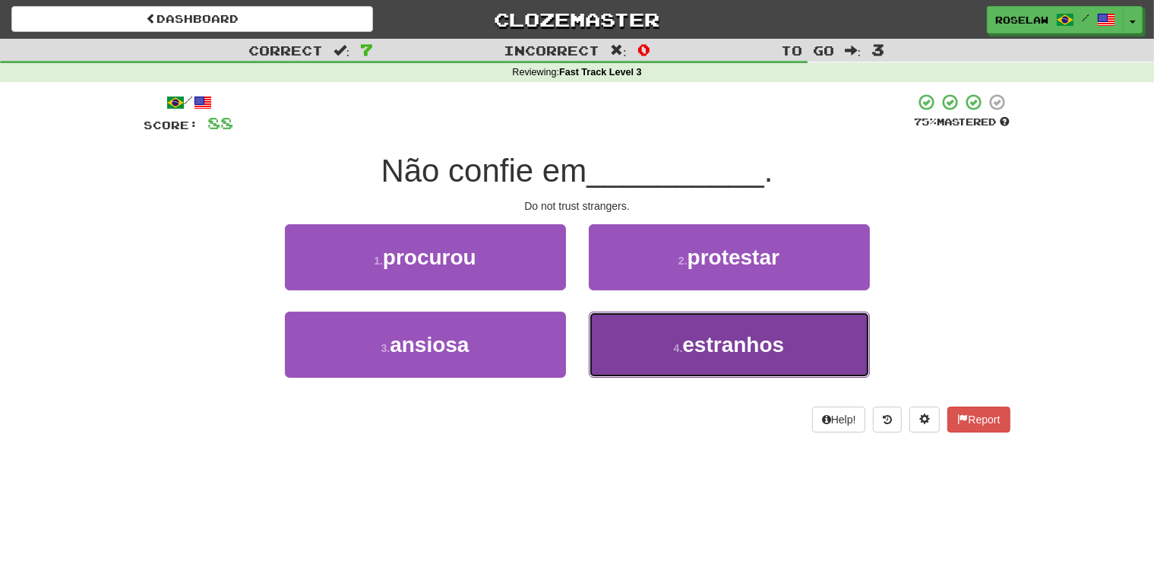
click at [625, 360] on button "4 . estranhos" at bounding box center [729, 344] width 281 height 66
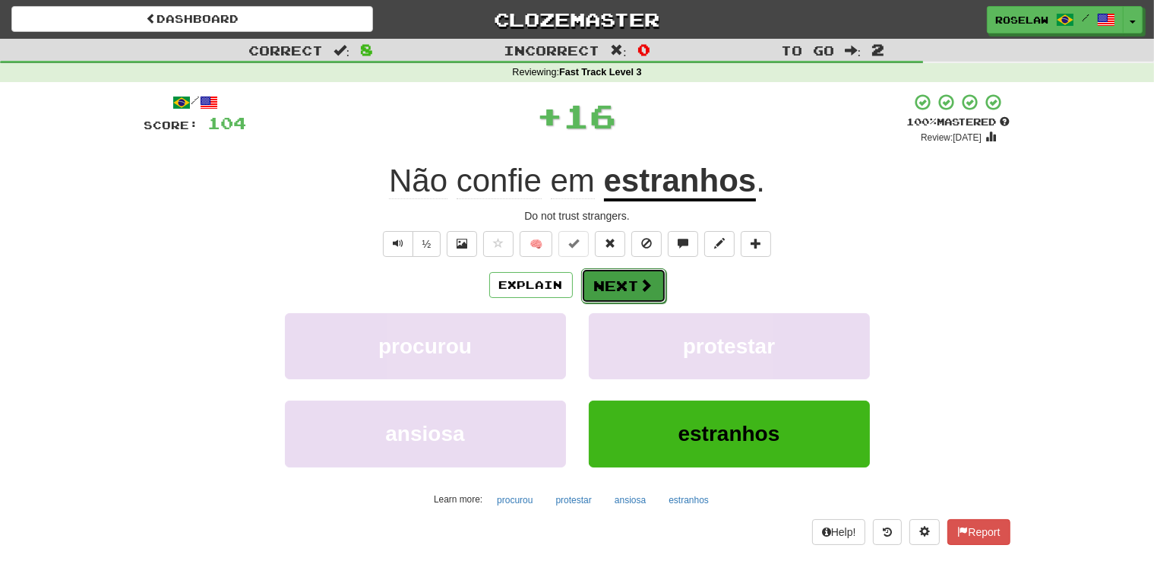
click at [608, 282] on button "Next" at bounding box center [623, 285] width 85 height 35
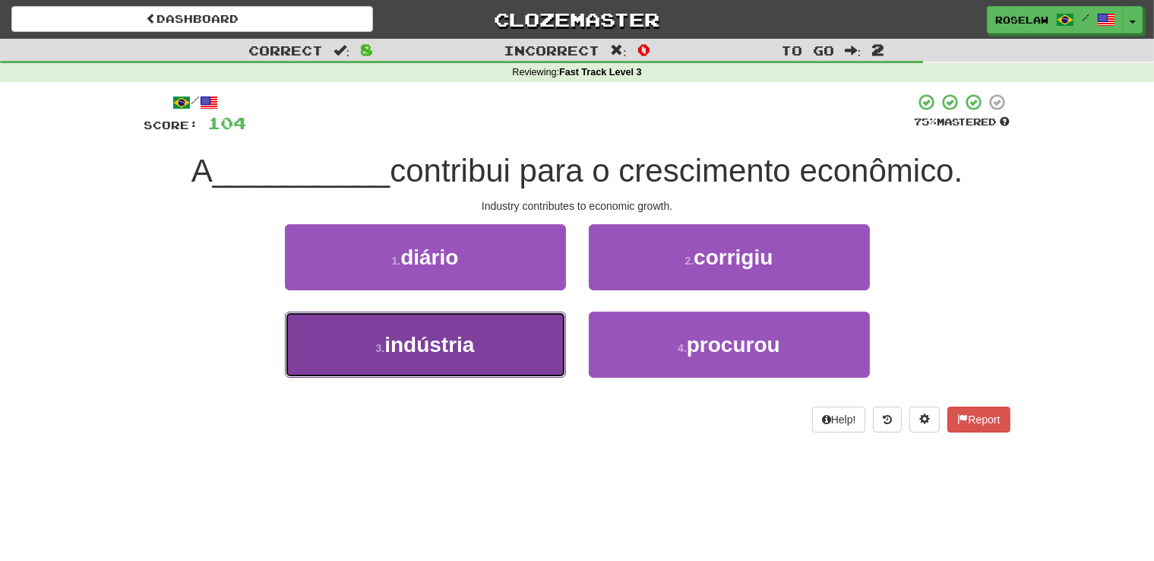
click at [504, 366] on button "3 . indústria" at bounding box center [425, 344] width 281 height 66
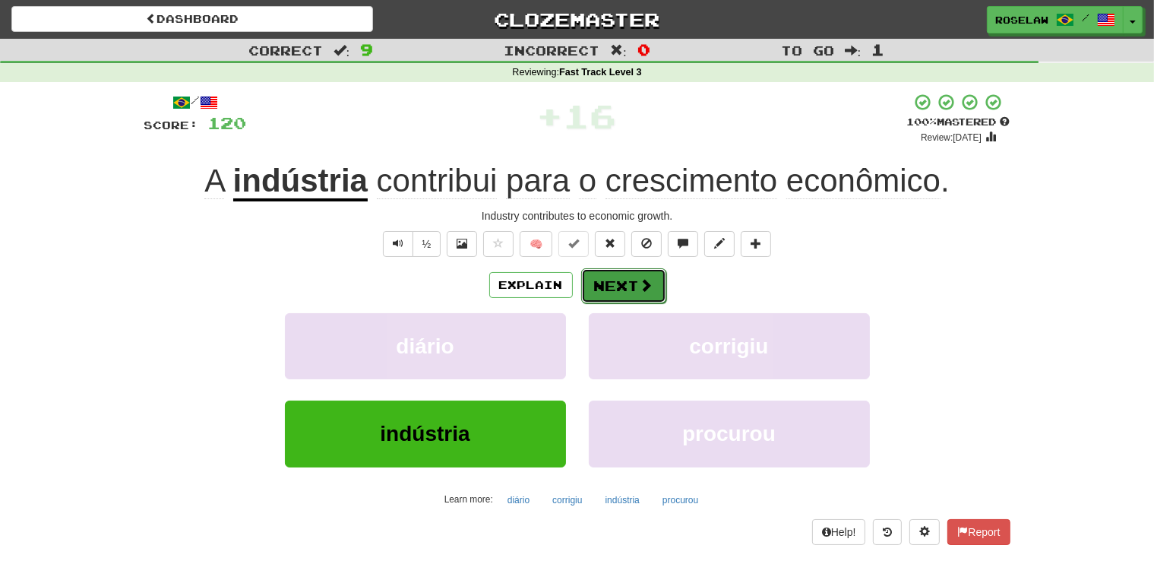
click at [611, 284] on button "Next" at bounding box center [623, 285] width 85 height 35
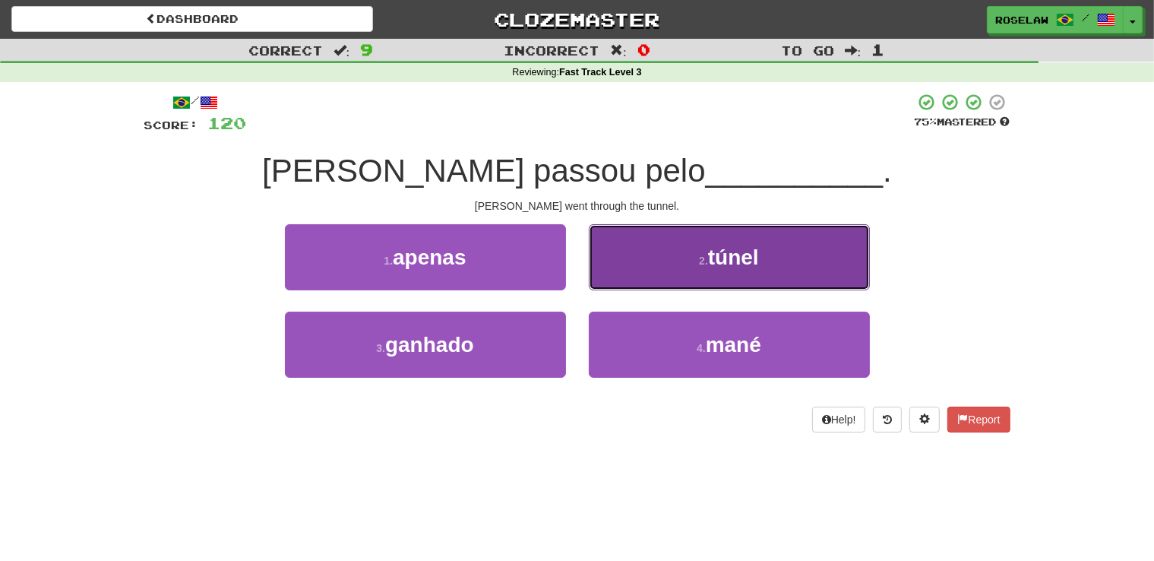
click at [646, 264] on button "2 . túnel" at bounding box center [729, 257] width 281 height 66
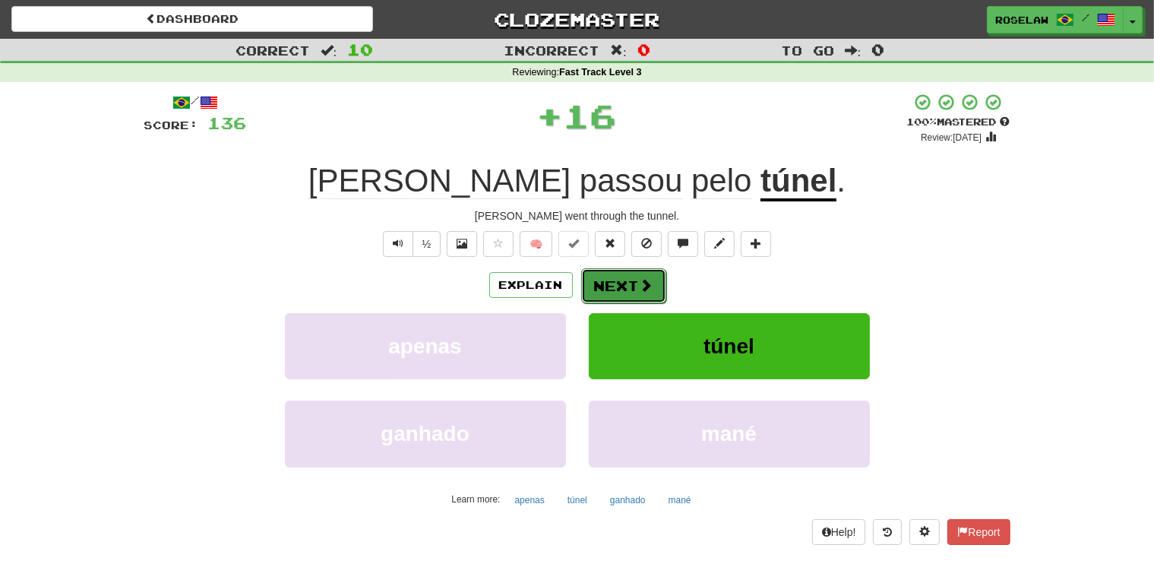
click at [606, 280] on button "Next" at bounding box center [623, 285] width 85 height 35
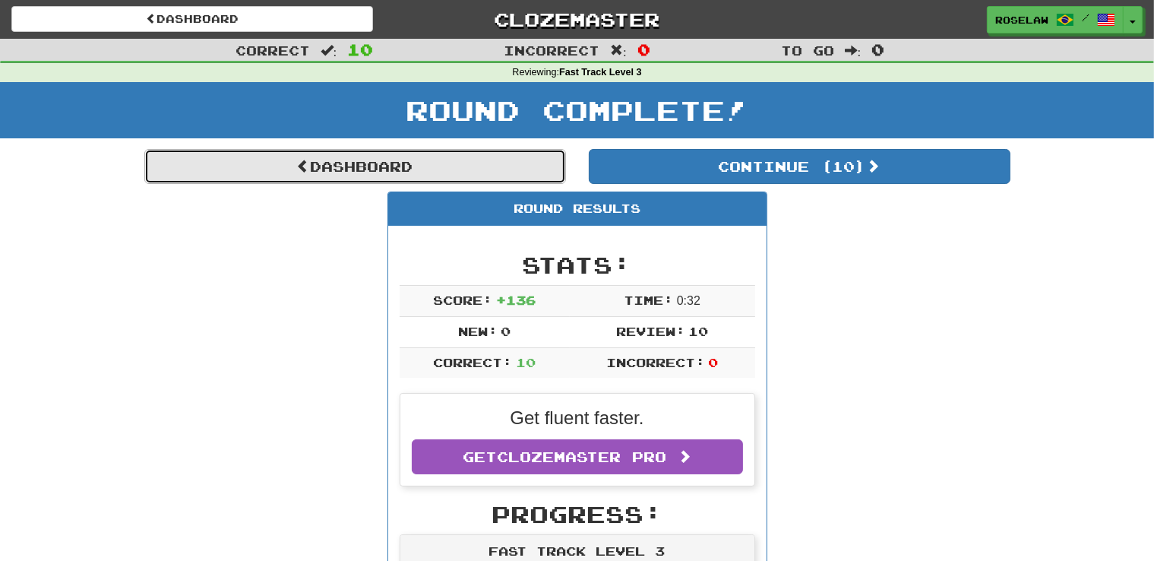
click at [420, 166] on link "Dashboard" at bounding box center [355, 166] width 422 height 35
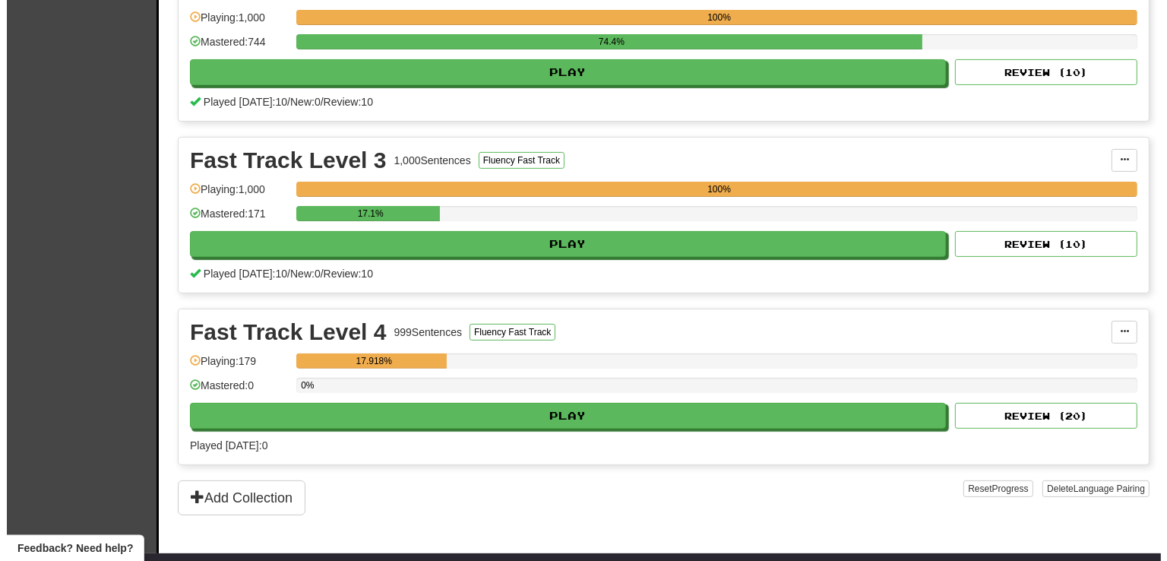
scroll to position [389, 0]
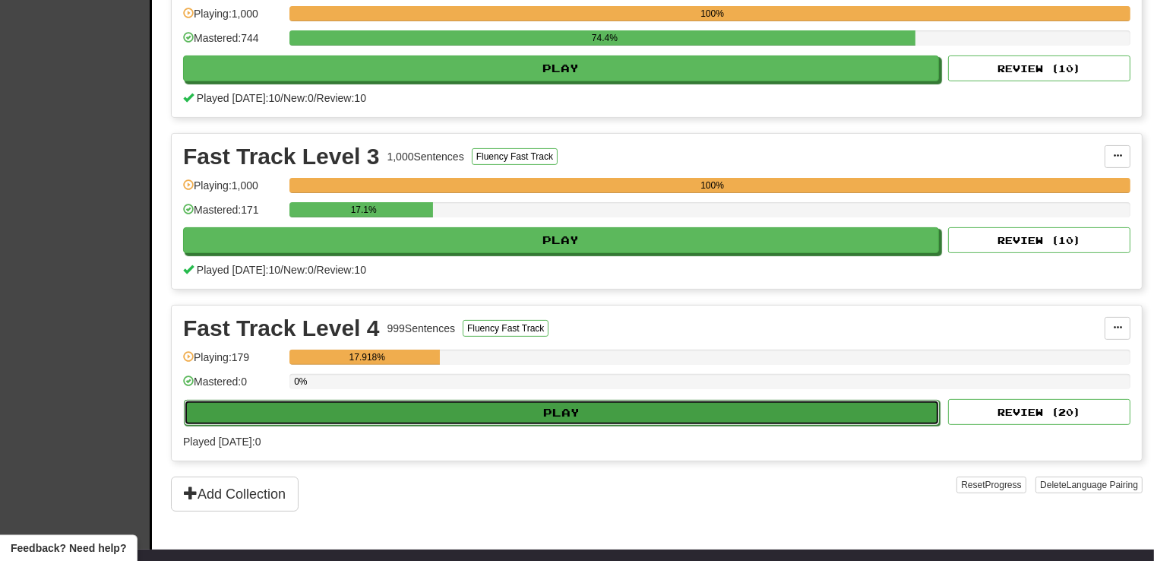
click at [520, 409] on button "Play" at bounding box center [562, 413] width 756 height 26
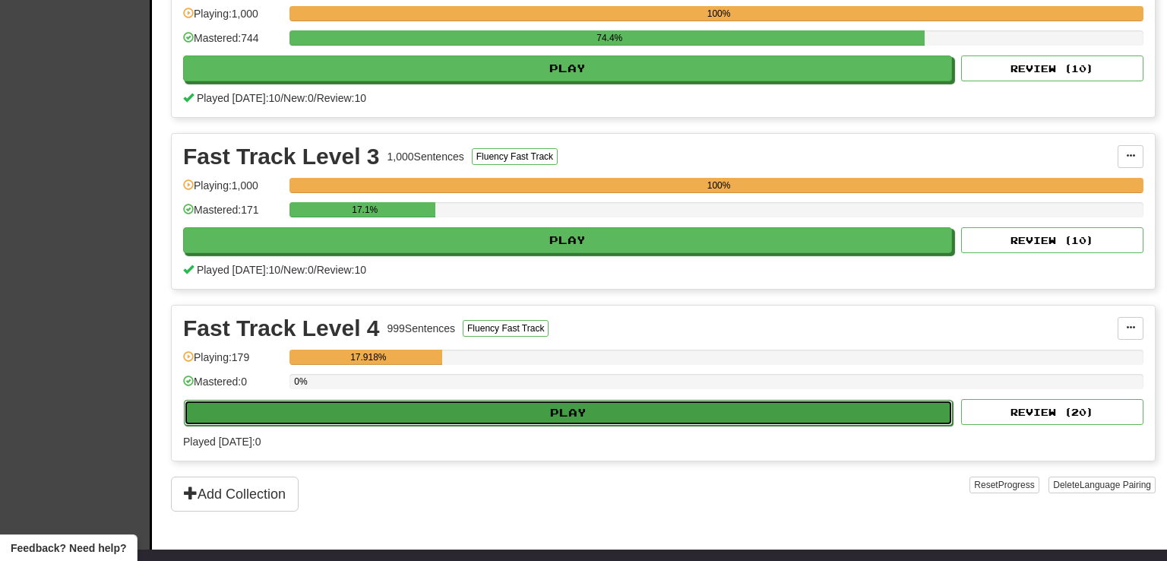
select select "**"
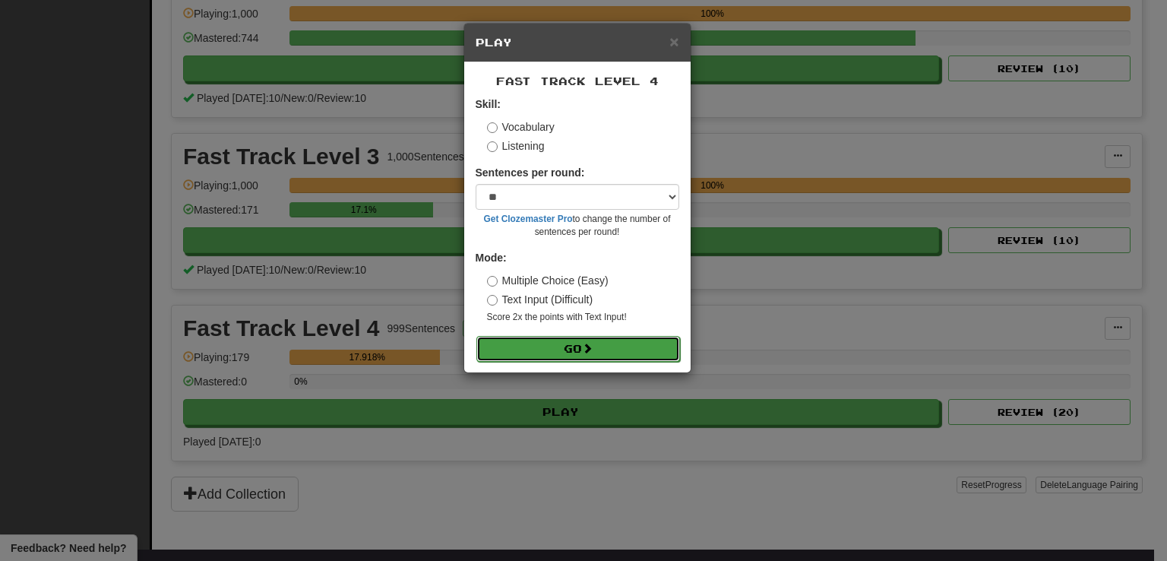
click at [585, 356] on button "Go" at bounding box center [578, 349] width 204 height 26
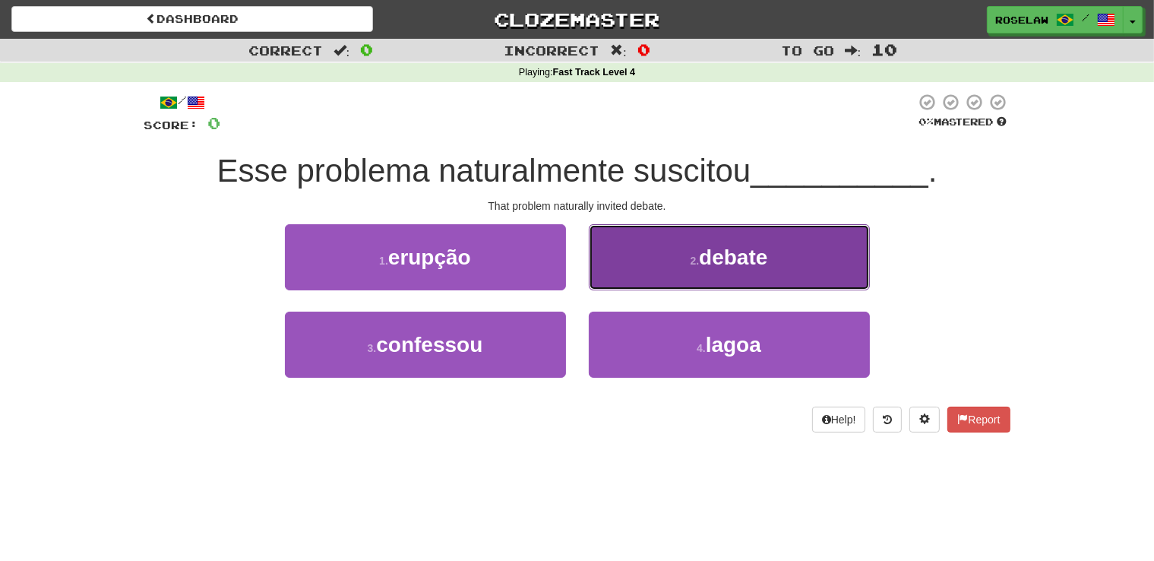
click at [669, 271] on button "2 . debate" at bounding box center [729, 257] width 281 height 66
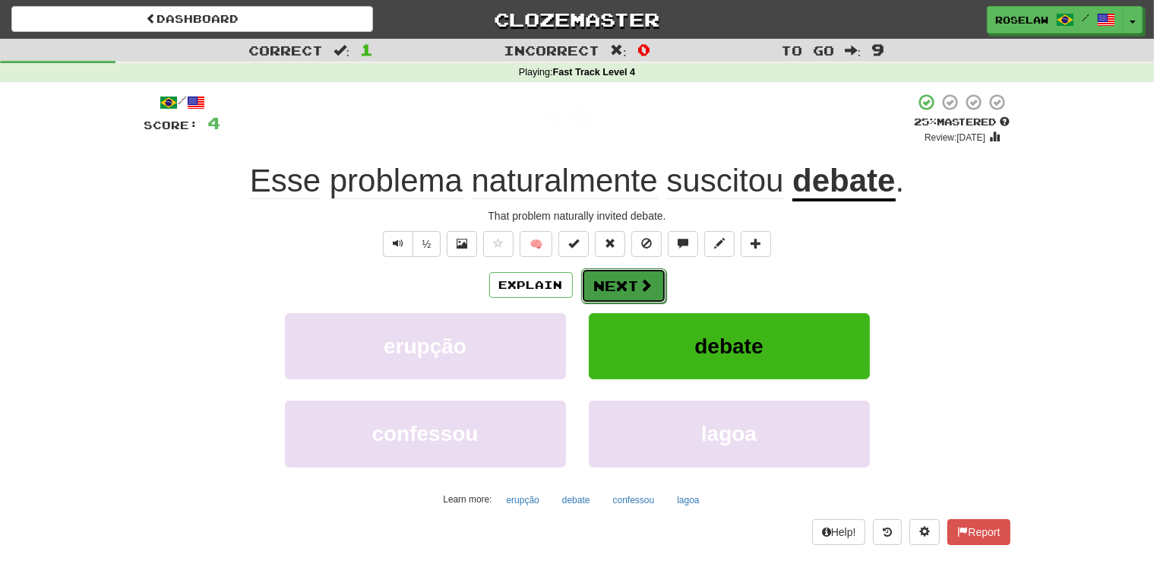
click at [637, 290] on button "Next" at bounding box center [623, 285] width 85 height 35
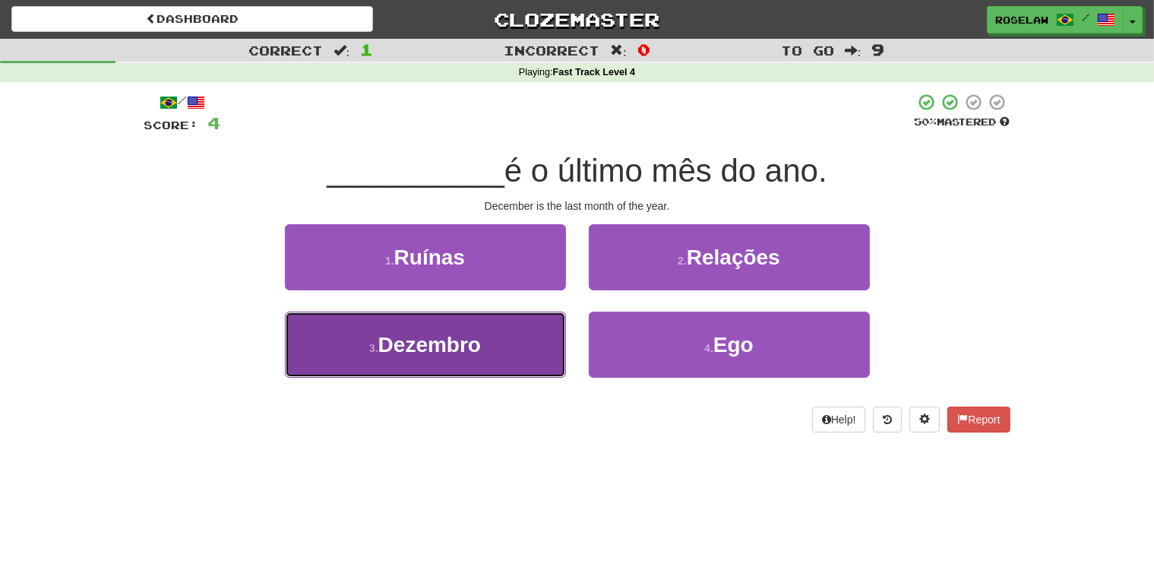
click at [514, 355] on button "3 . Dezembro" at bounding box center [425, 344] width 281 height 66
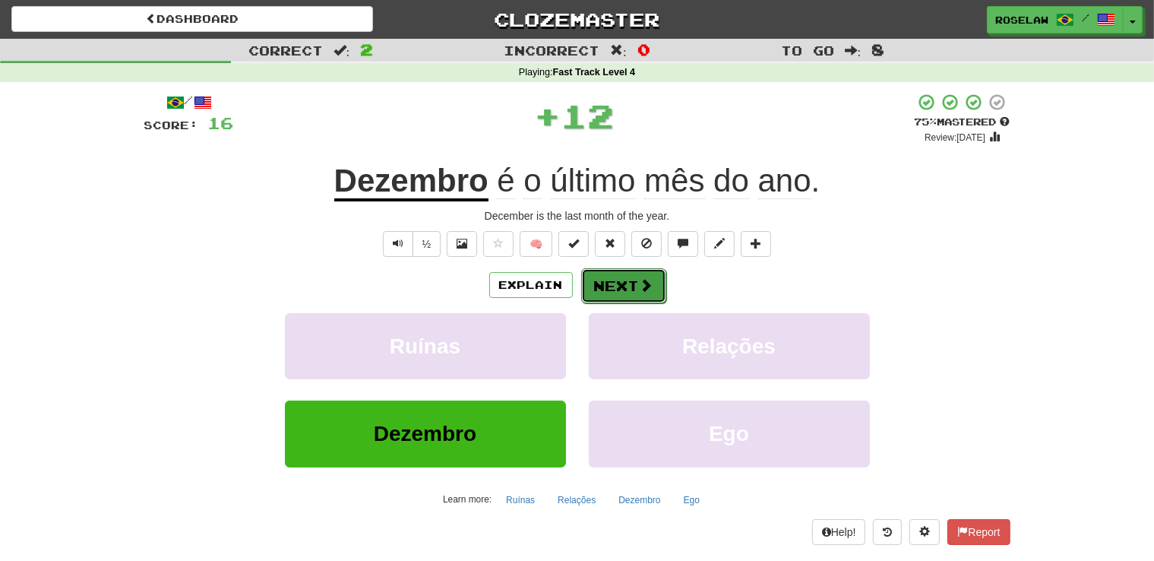
click at [612, 286] on button "Next" at bounding box center [623, 285] width 85 height 35
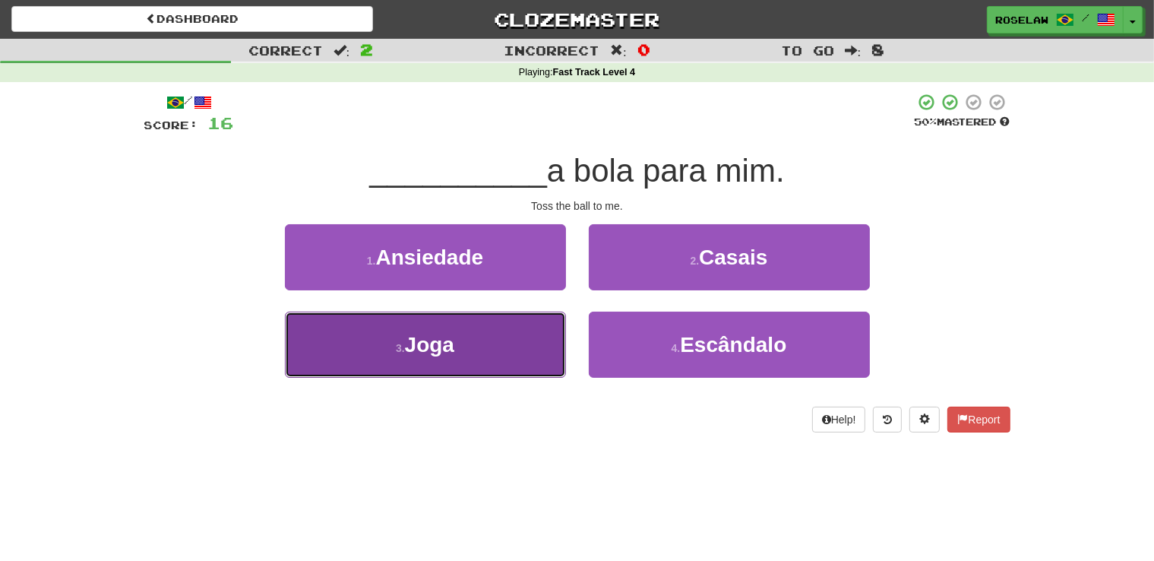
click at [510, 359] on button "3 . Joga" at bounding box center [425, 344] width 281 height 66
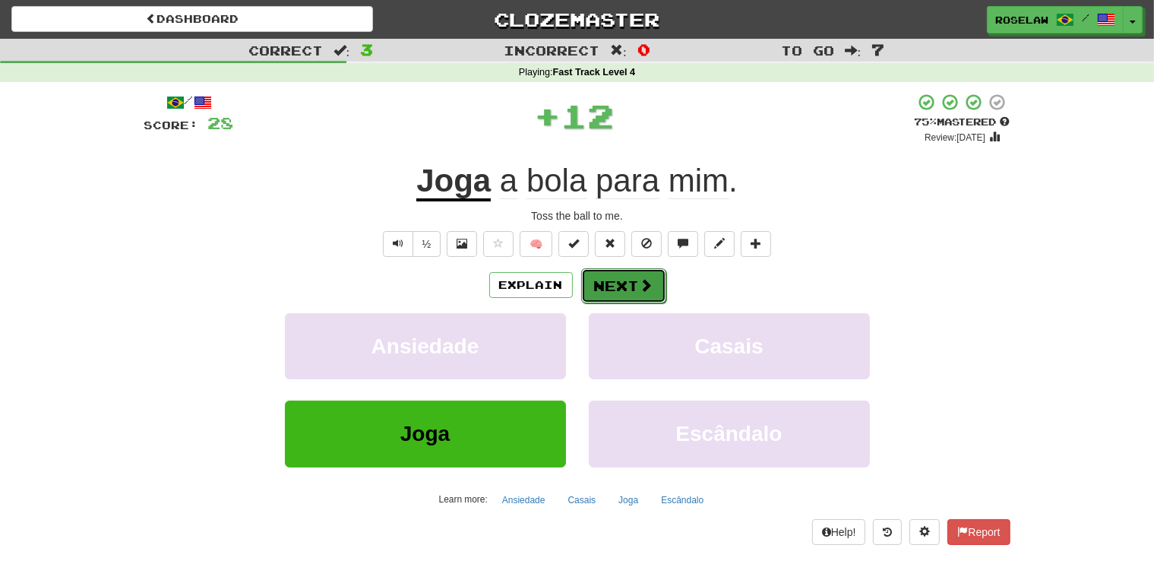
click at [619, 279] on button "Next" at bounding box center [623, 285] width 85 height 35
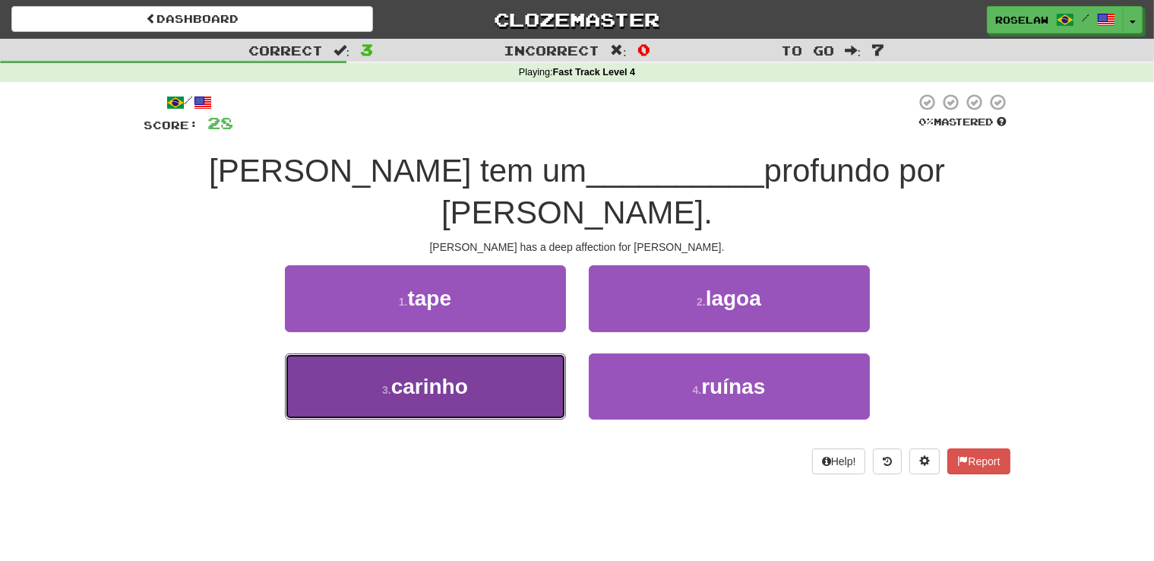
click at [529, 355] on button "3 . carinho" at bounding box center [425, 386] width 281 height 66
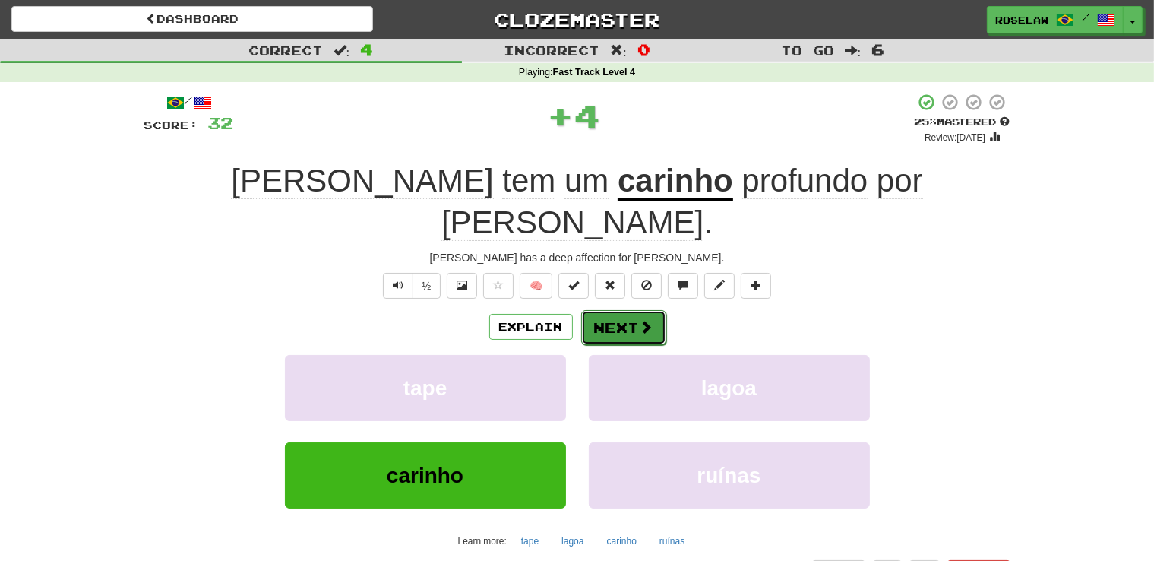
click at [630, 310] on button "Next" at bounding box center [623, 327] width 85 height 35
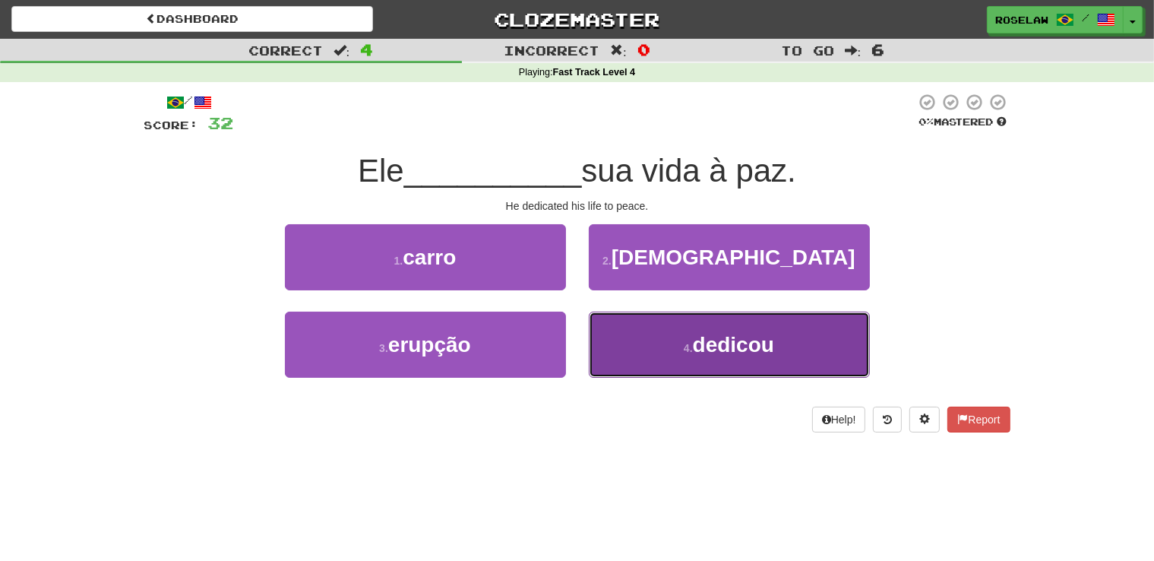
click at [652, 366] on button "4 . dedicou" at bounding box center [729, 344] width 281 height 66
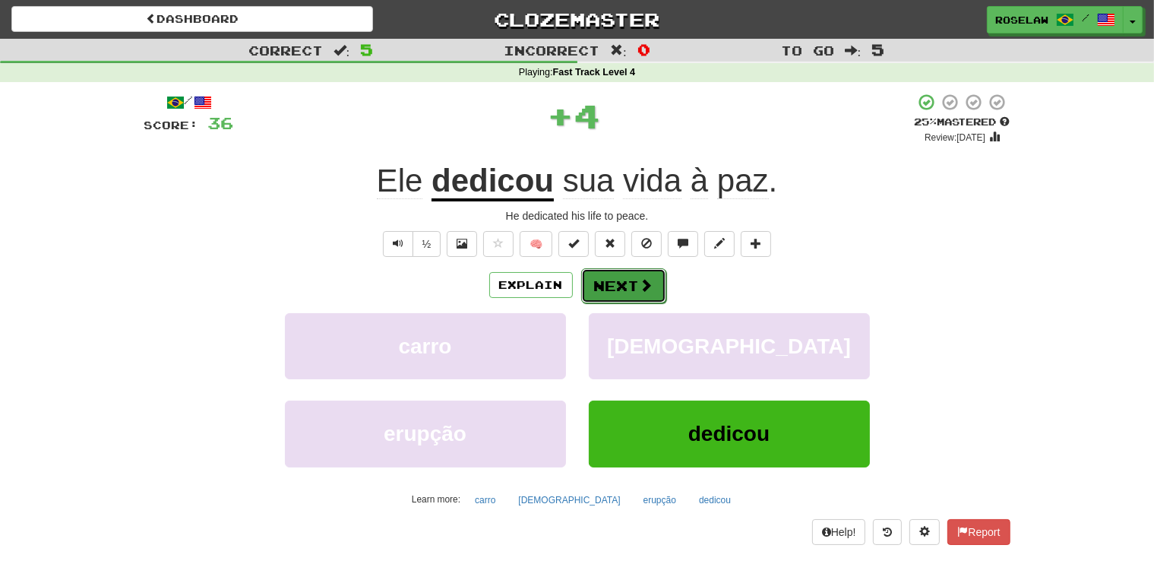
click at [634, 277] on button "Next" at bounding box center [623, 285] width 85 height 35
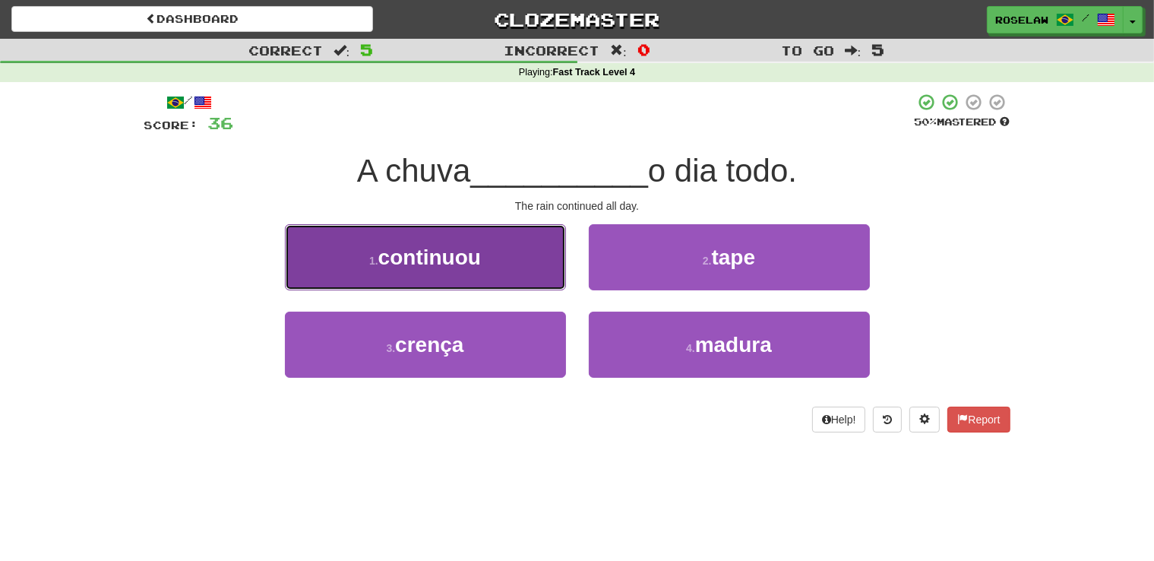
click at [517, 263] on button "1 . continuou" at bounding box center [425, 257] width 281 height 66
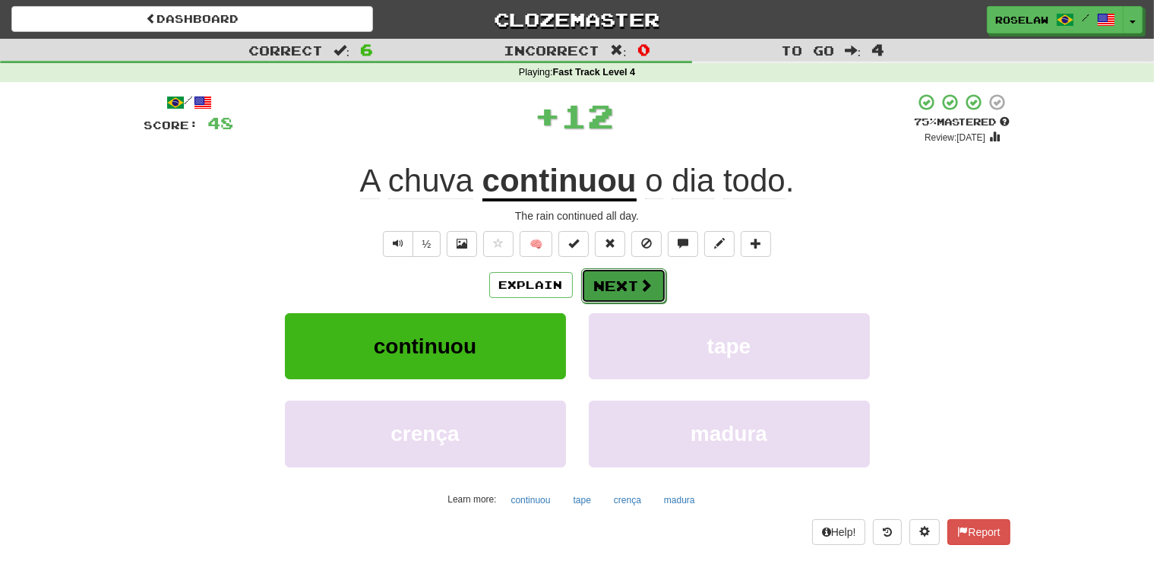
click at [606, 285] on button "Next" at bounding box center [623, 285] width 85 height 35
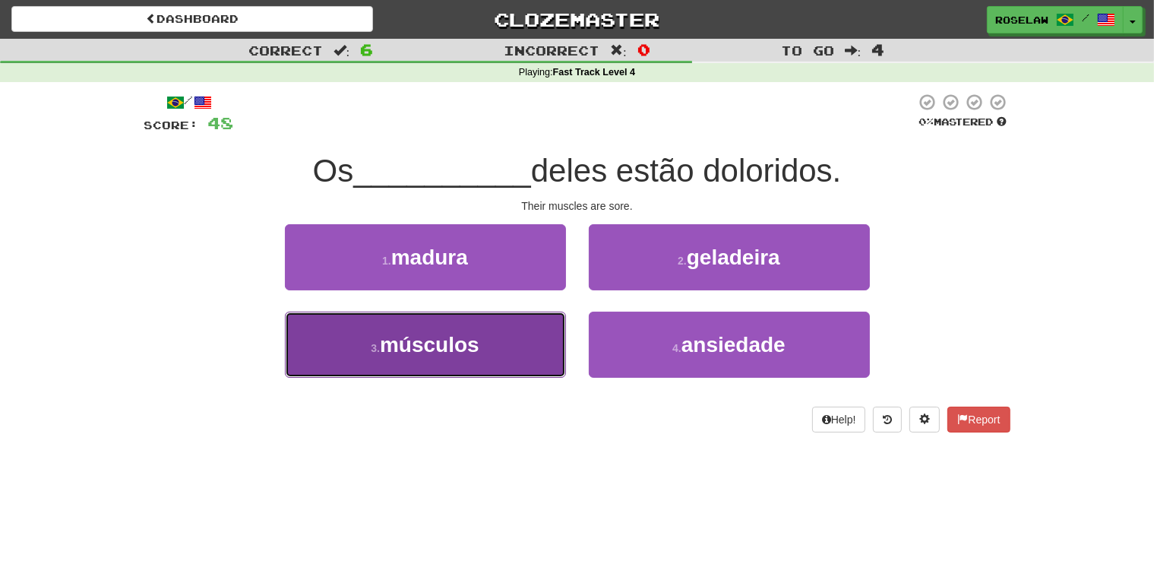
click at [502, 355] on button "3 . músculos" at bounding box center [425, 344] width 281 height 66
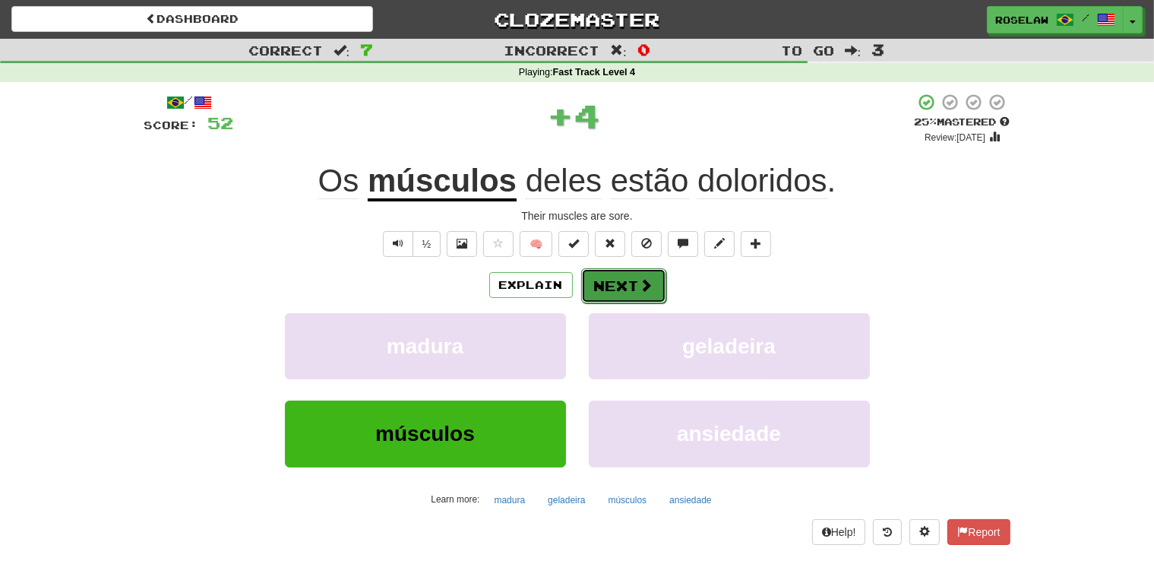
click at [603, 281] on button "Next" at bounding box center [623, 285] width 85 height 35
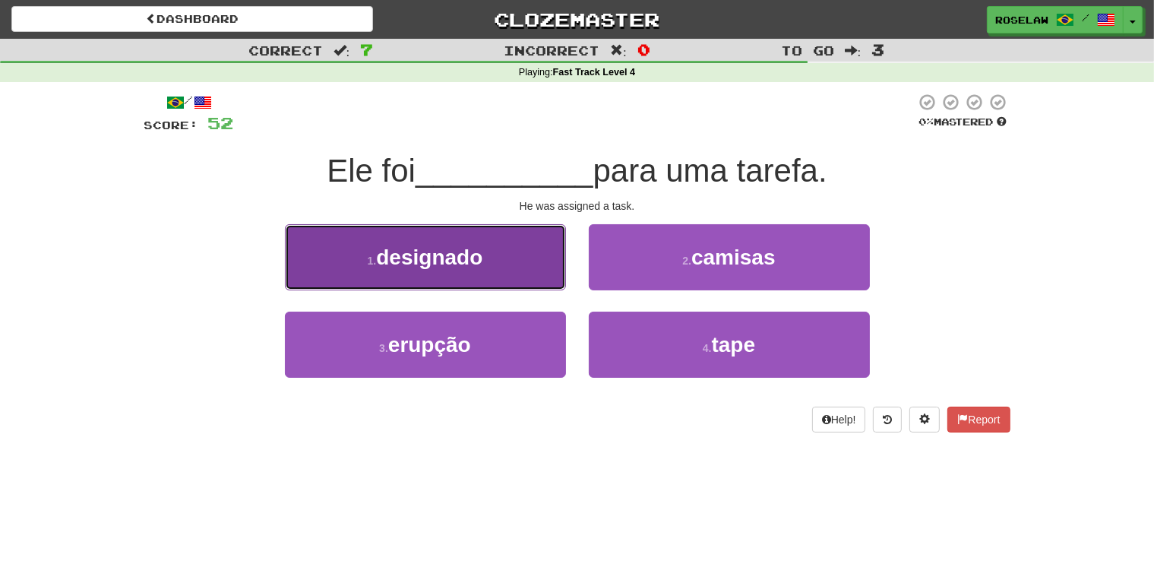
click at [518, 268] on button "1 . designado" at bounding box center [425, 257] width 281 height 66
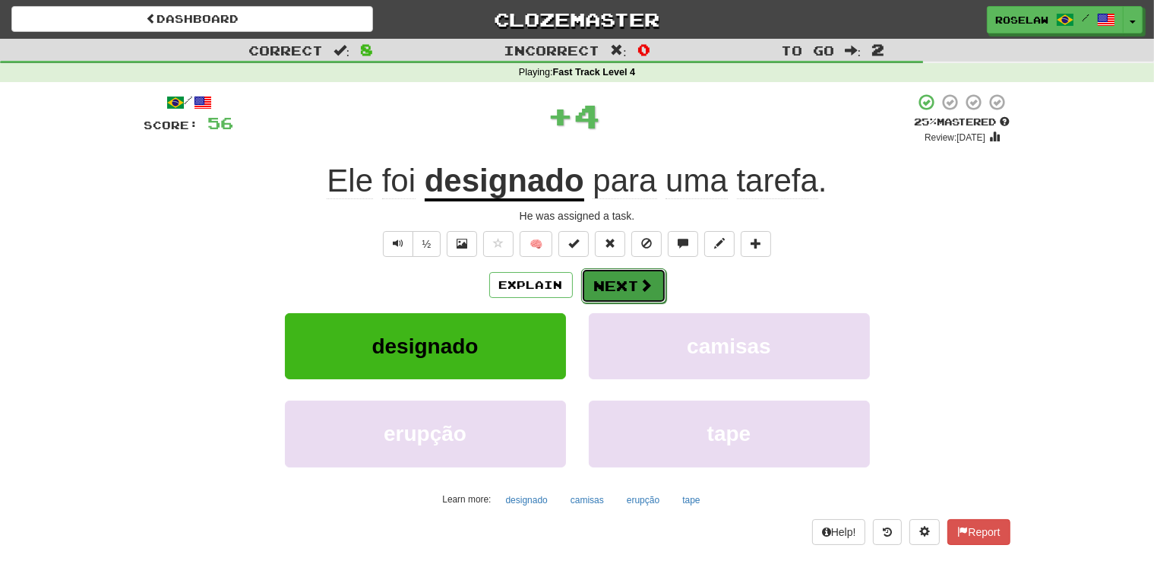
click at [602, 286] on button "Next" at bounding box center [623, 285] width 85 height 35
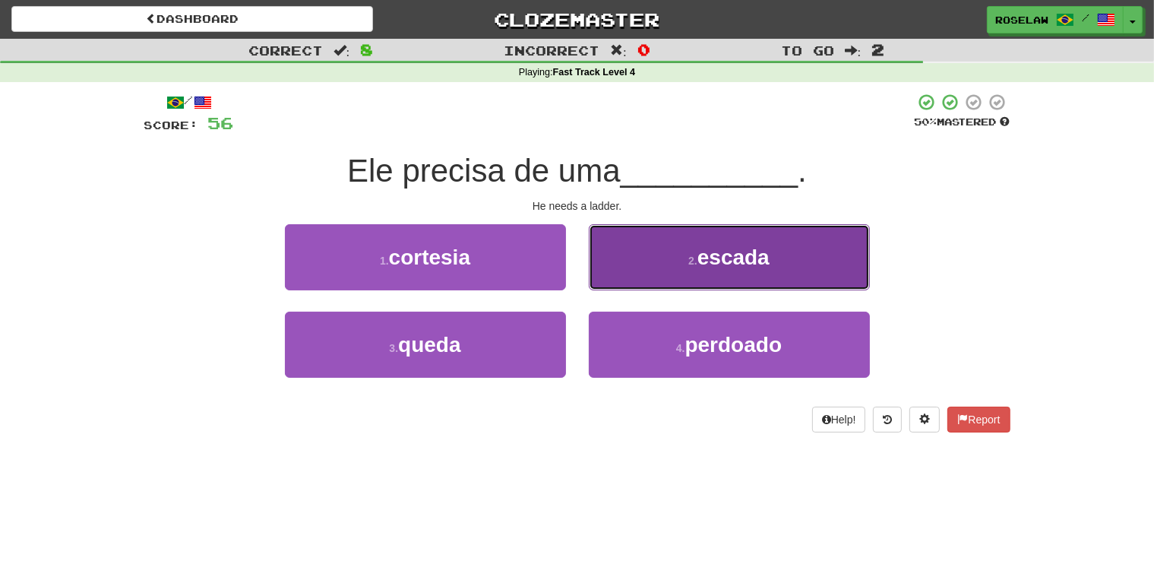
click at [649, 263] on button "2 . escada" at bounding box center [729, 257] width 281 height 66
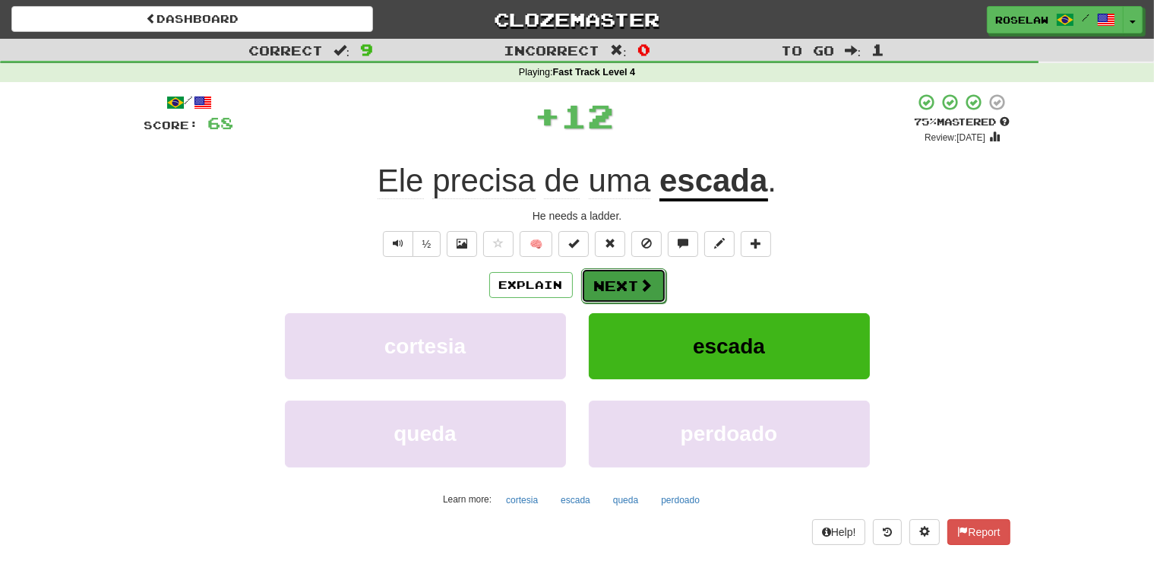
click at [608, 277] on button "Next" at bounding box center [623, 285] width 85 height 35
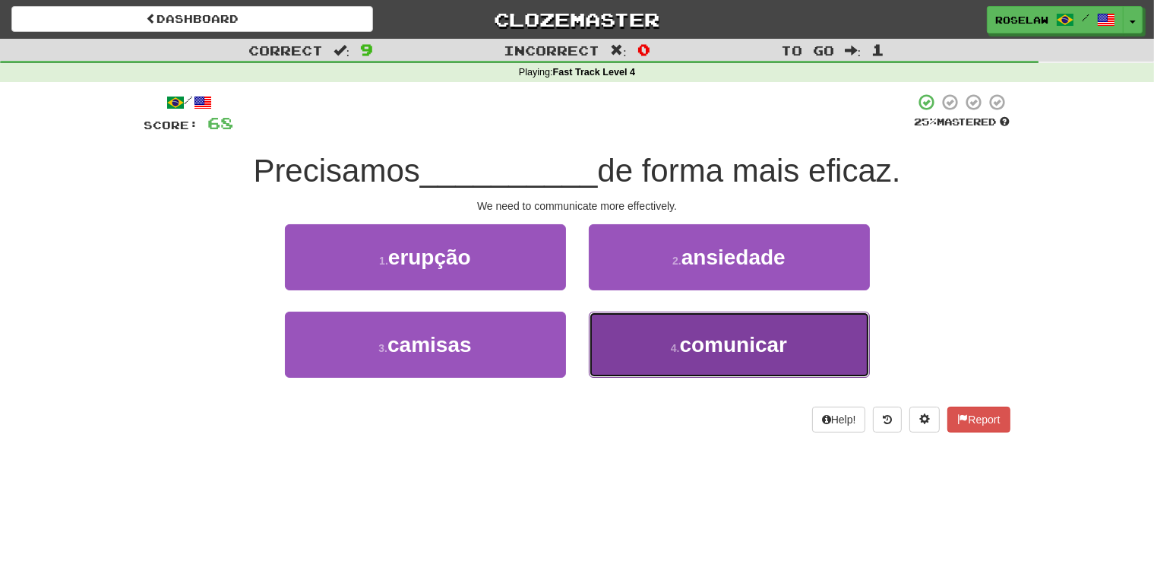
click at [643, 363] on button "4 . comunicar" at bounding box center [729, 344] width 281 height 66
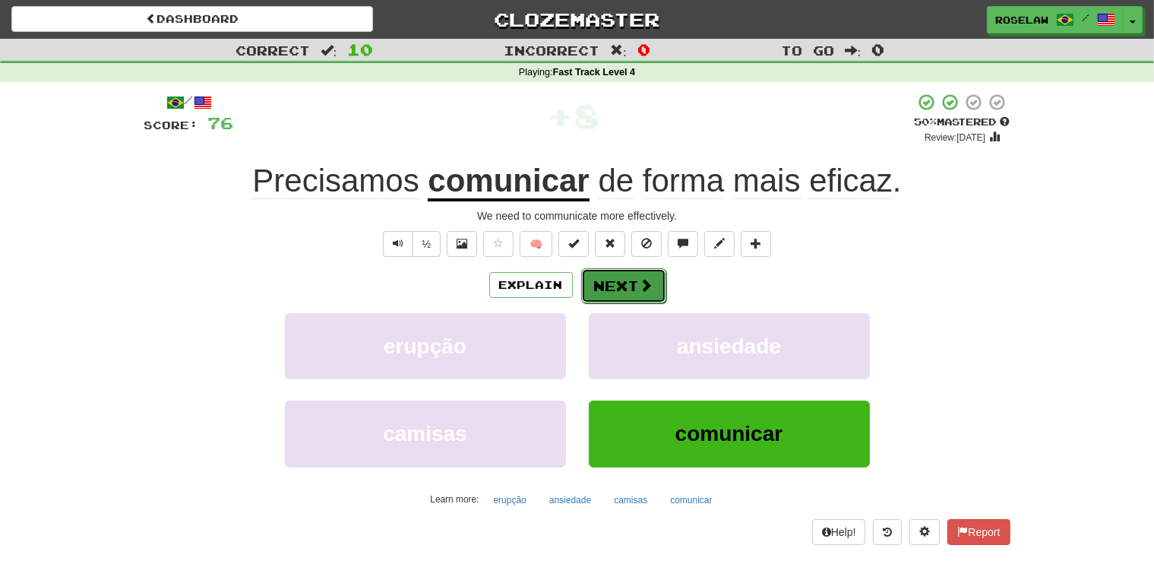
click at [621, 283] on button "Next" at bounding box center [623, 285] width 85 height 35
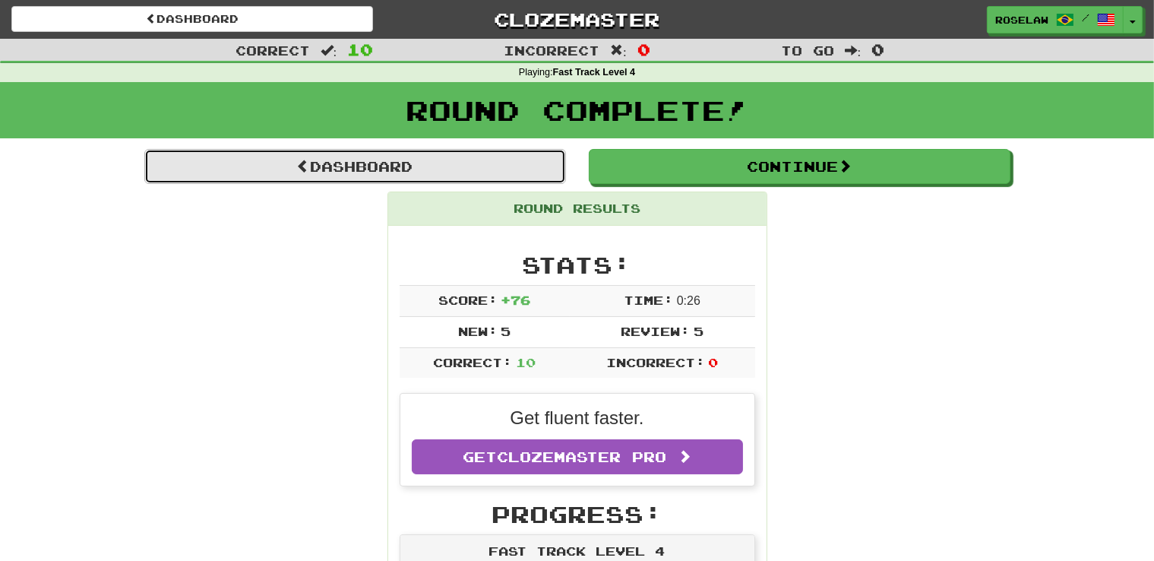
click at [392, 165] on link "Dashboard" at bounding box center [355, 166] width 422 height 35
